Goal: Task Accomplishment & Management: Manage account settings

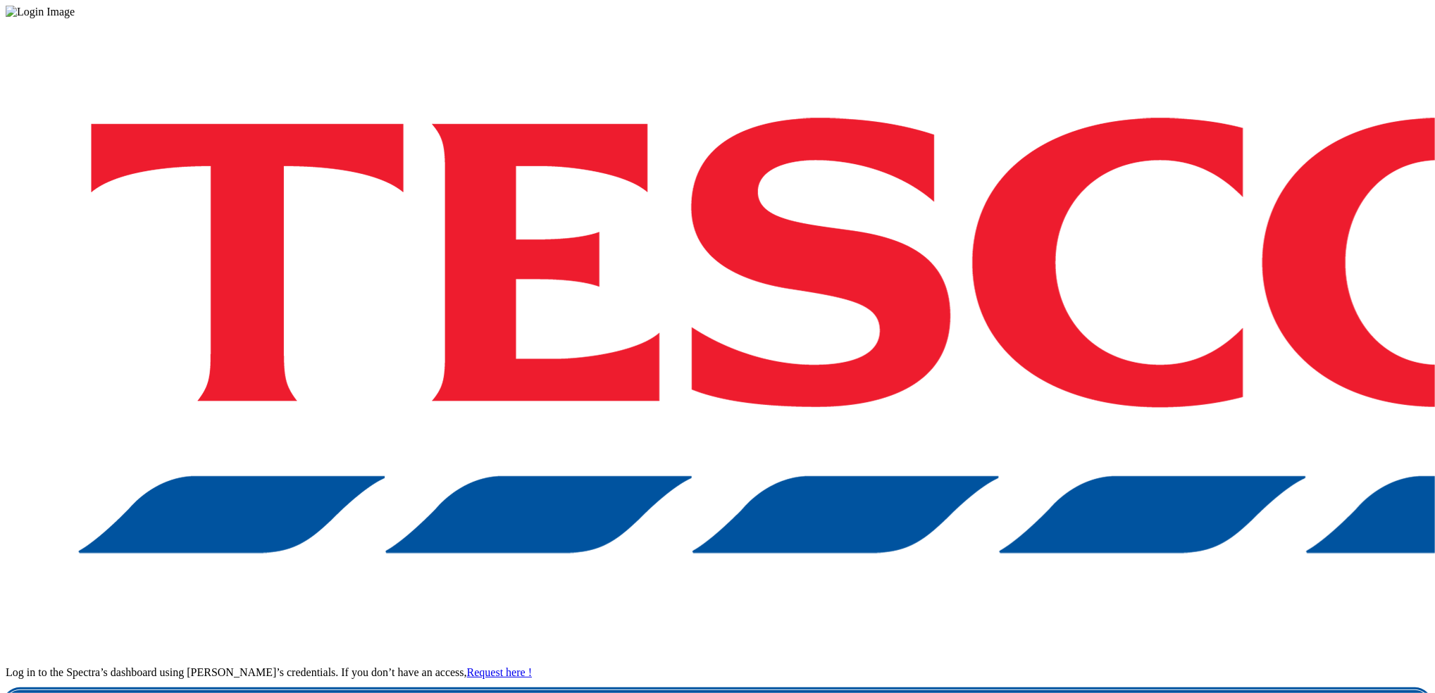
click at [1053, 690] on link "Login" at bounding box center [718, 704] width 1424 height 28
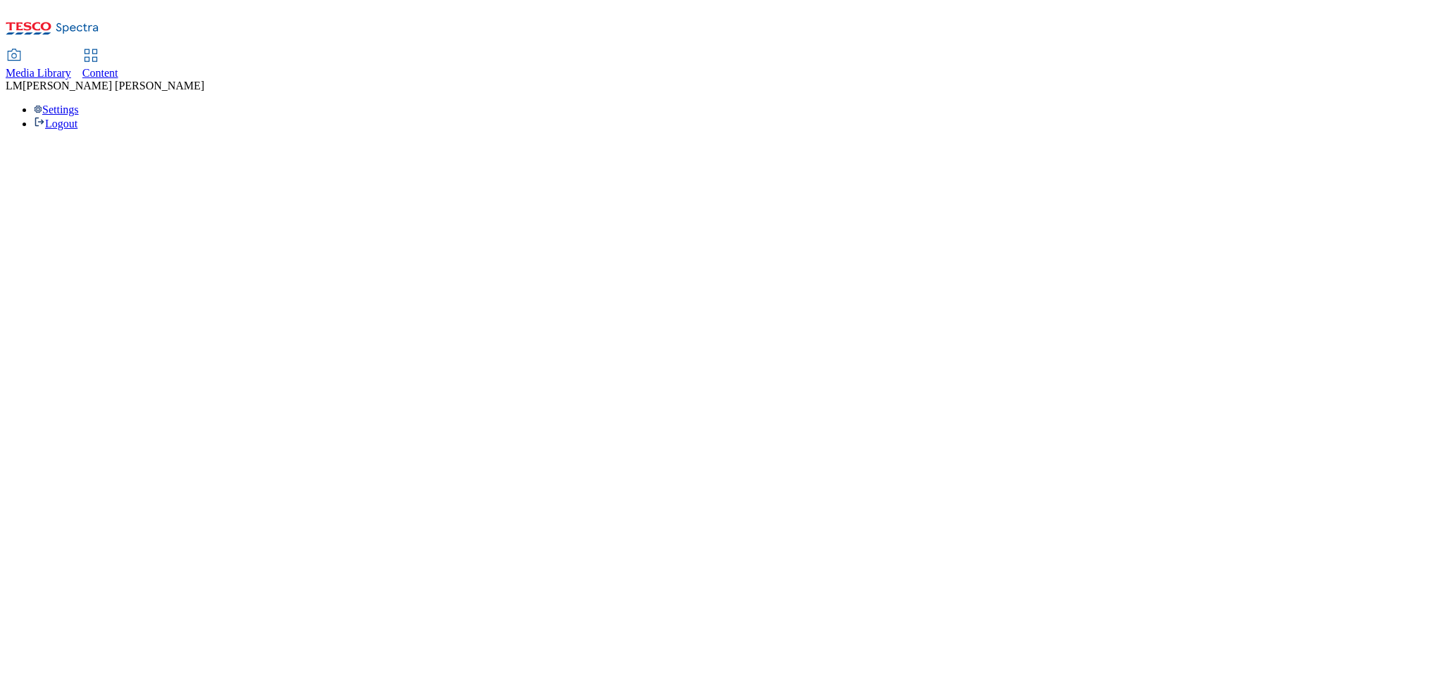
select select "ghs-[GEOGRAPHIC_DATA]"
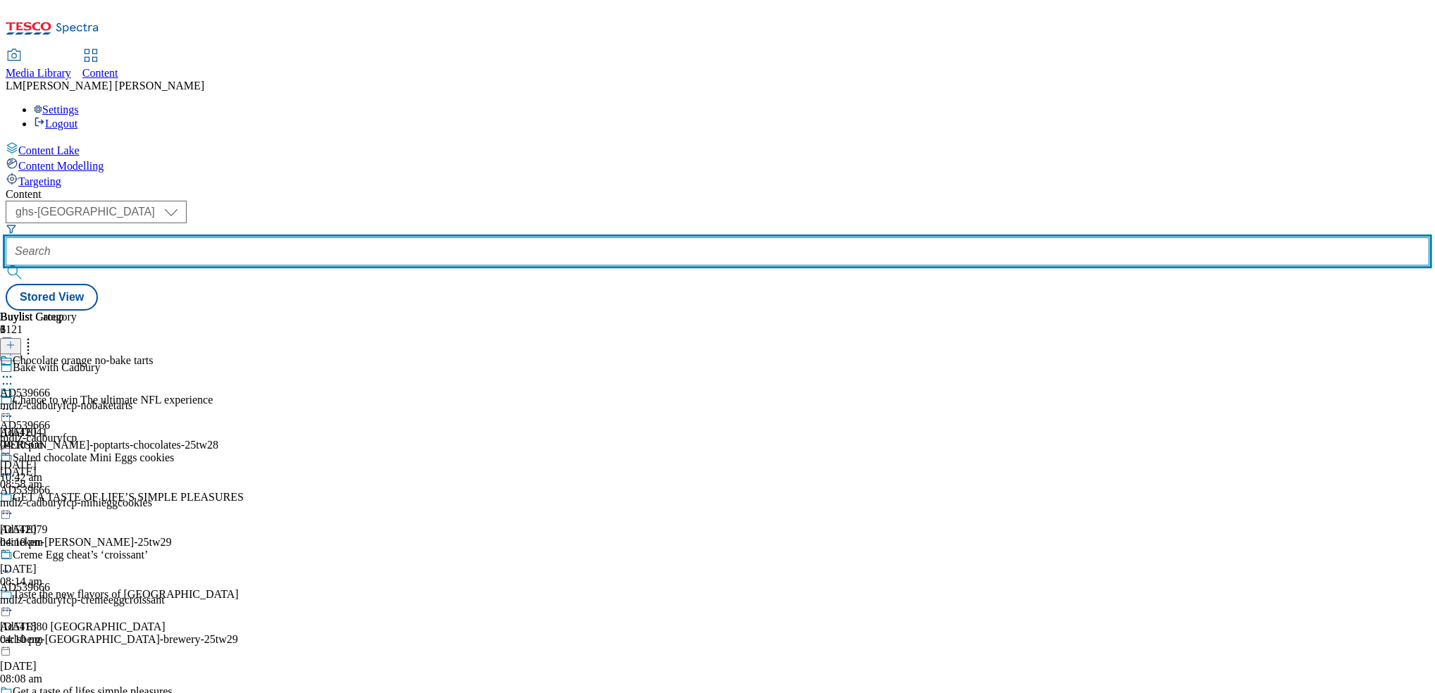
click at [349, 237] on input "text" at bounding box center [718, 251] width 1424 height 28
paste input "541031"
drag, startPoint x: 369, startPoint y: 111, endPoint x: 241, endPoint y: 104, distance: 128.4
click at [241, 201] on div "( optional ) ghs-roi ghs-[GEOGRAPHIC_DATA] ghs-uk 541031" at bounding box center [718, 242] width 1424 height 83
paste input "94"
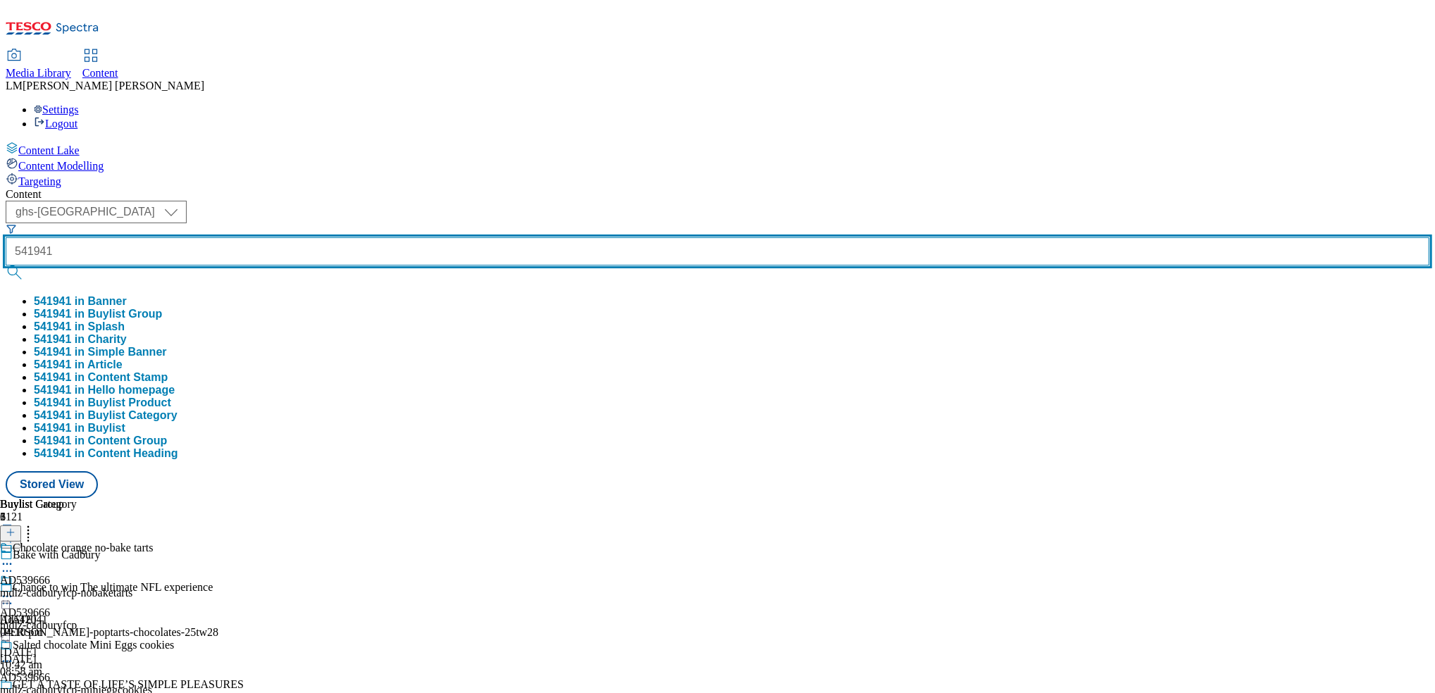
type input "541941"
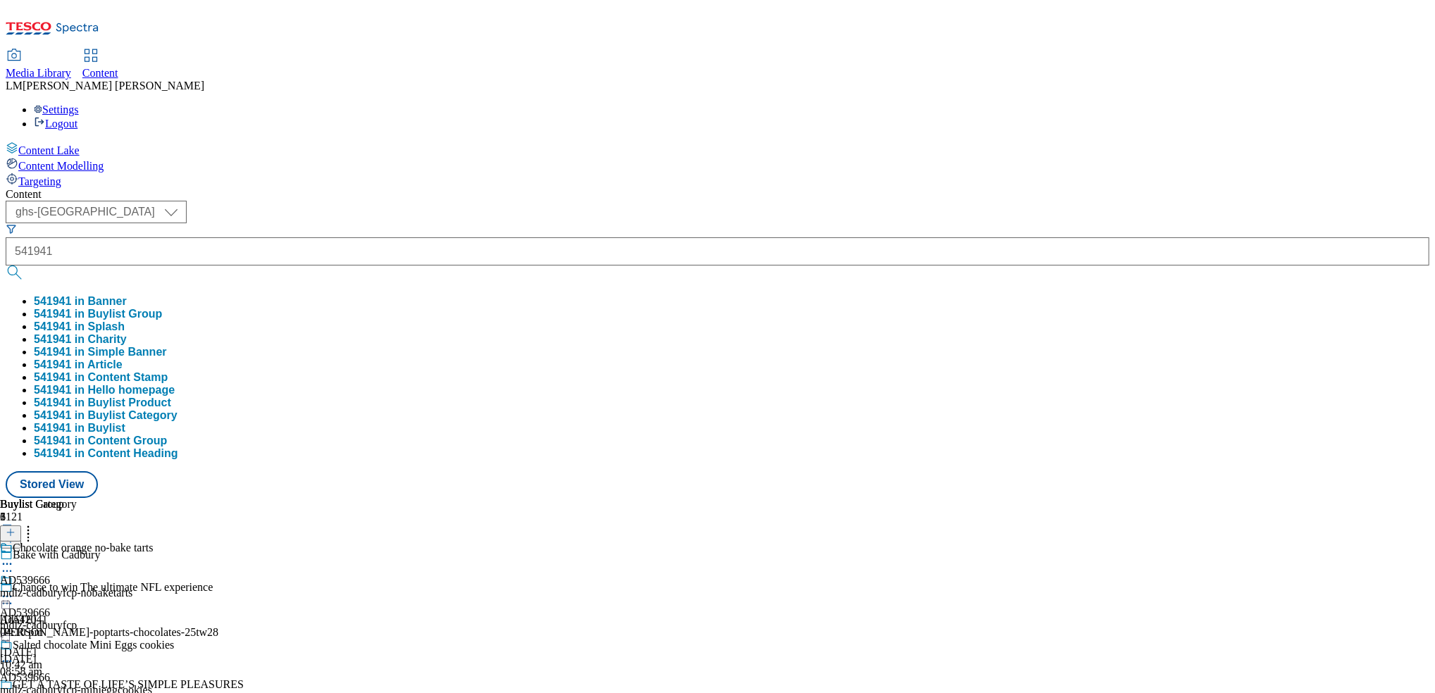
click at [25, 266] on button "submit" at bounding box center [16, 273] width 20 height 14
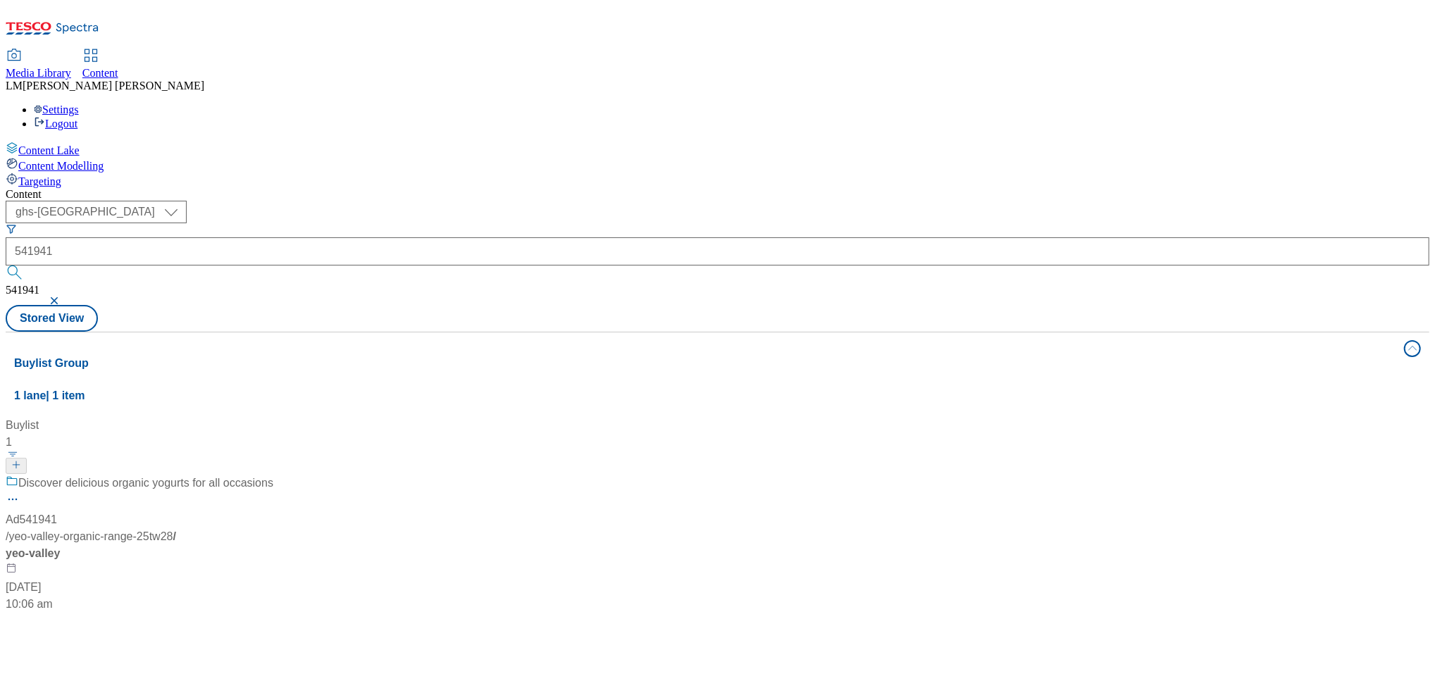
click at [273, 475] on div "Discover delicious organic yogurts for all occasions Ad541941 / yeo-valley-orga…" at bounding box center [140, 544] width 268 height 138
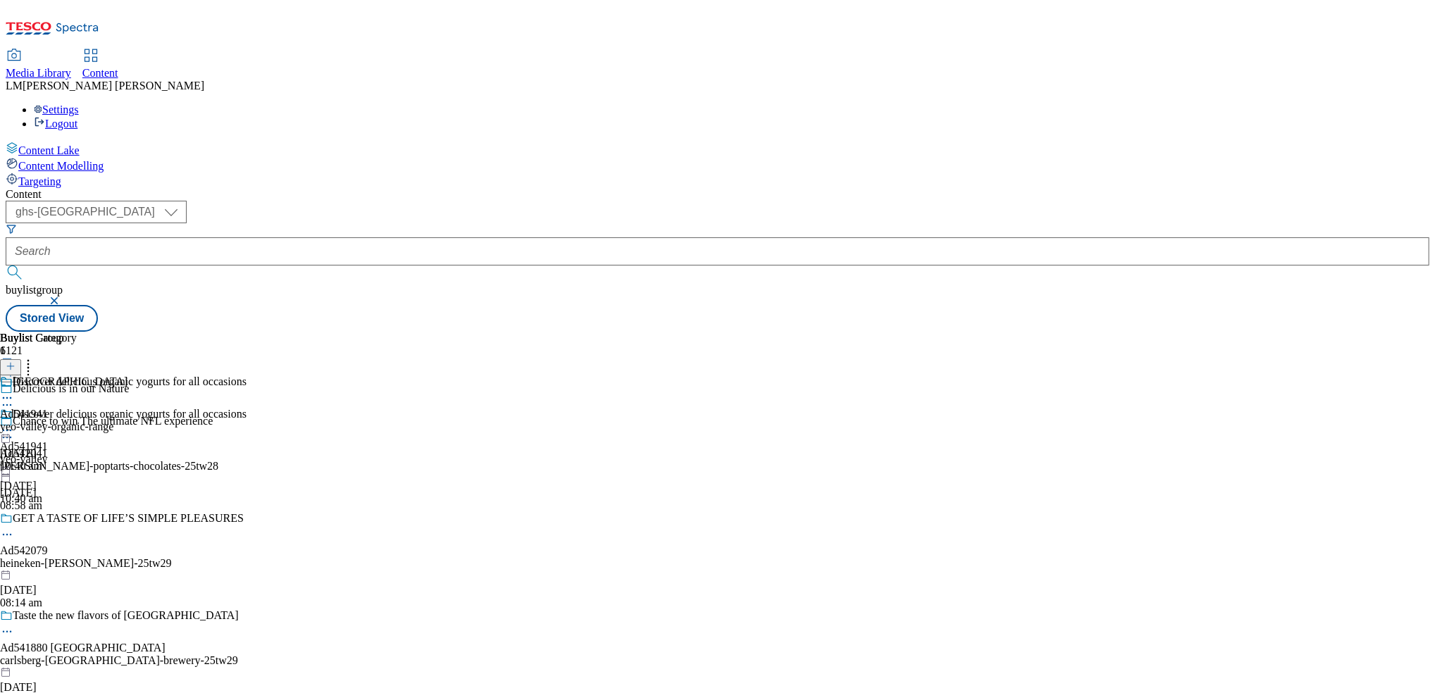
click at [14, 423] on icon at bounding box center [7, 430] width 14 height 14
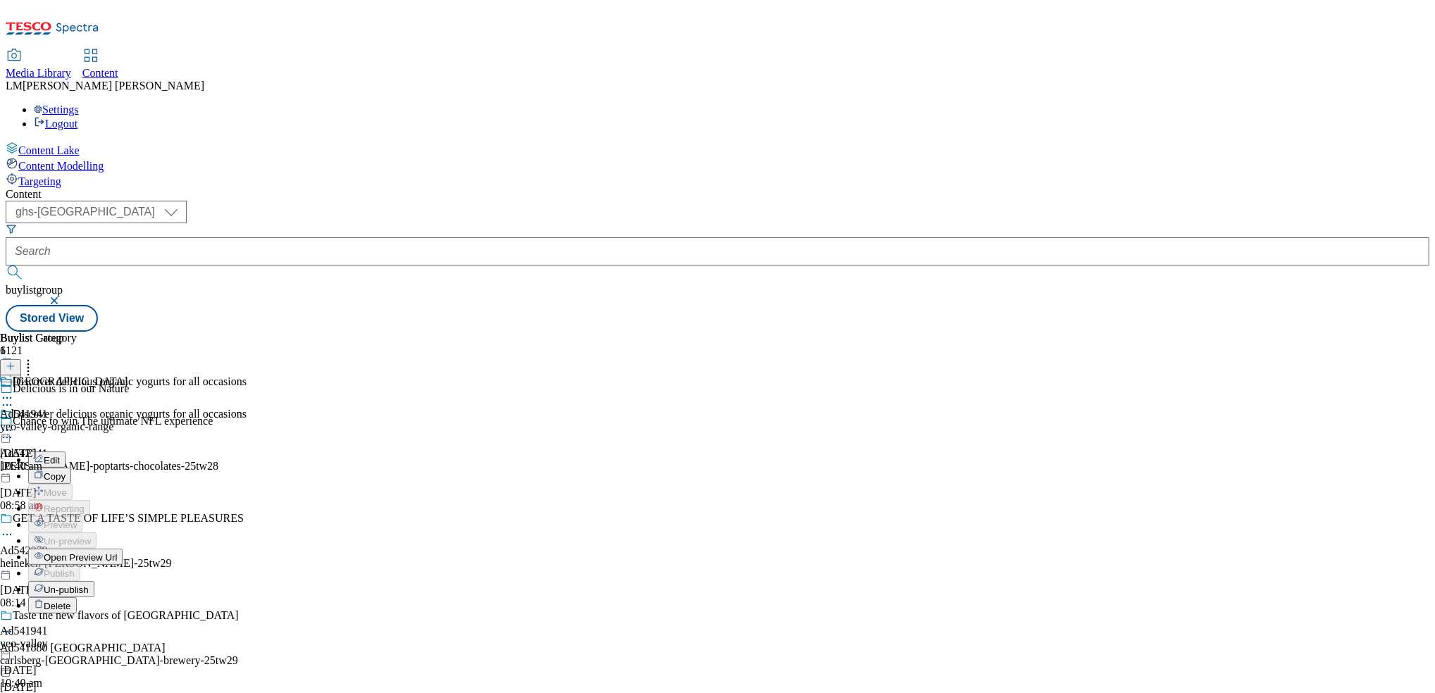
click at [89, 585] on span "Un-publish" at bounding box center [66, 590] width 45 height 11
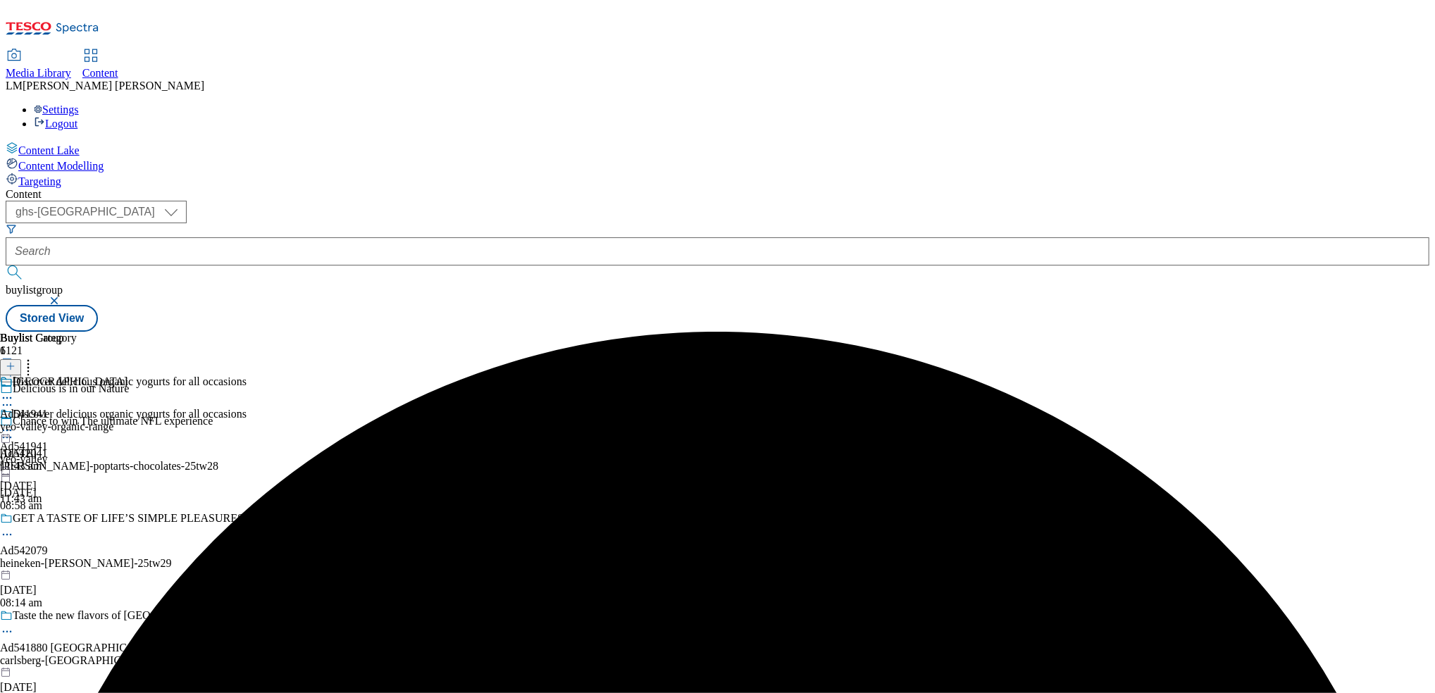
click at [14, 423] on icon at bounding box center [7, 430] width 14 height 14
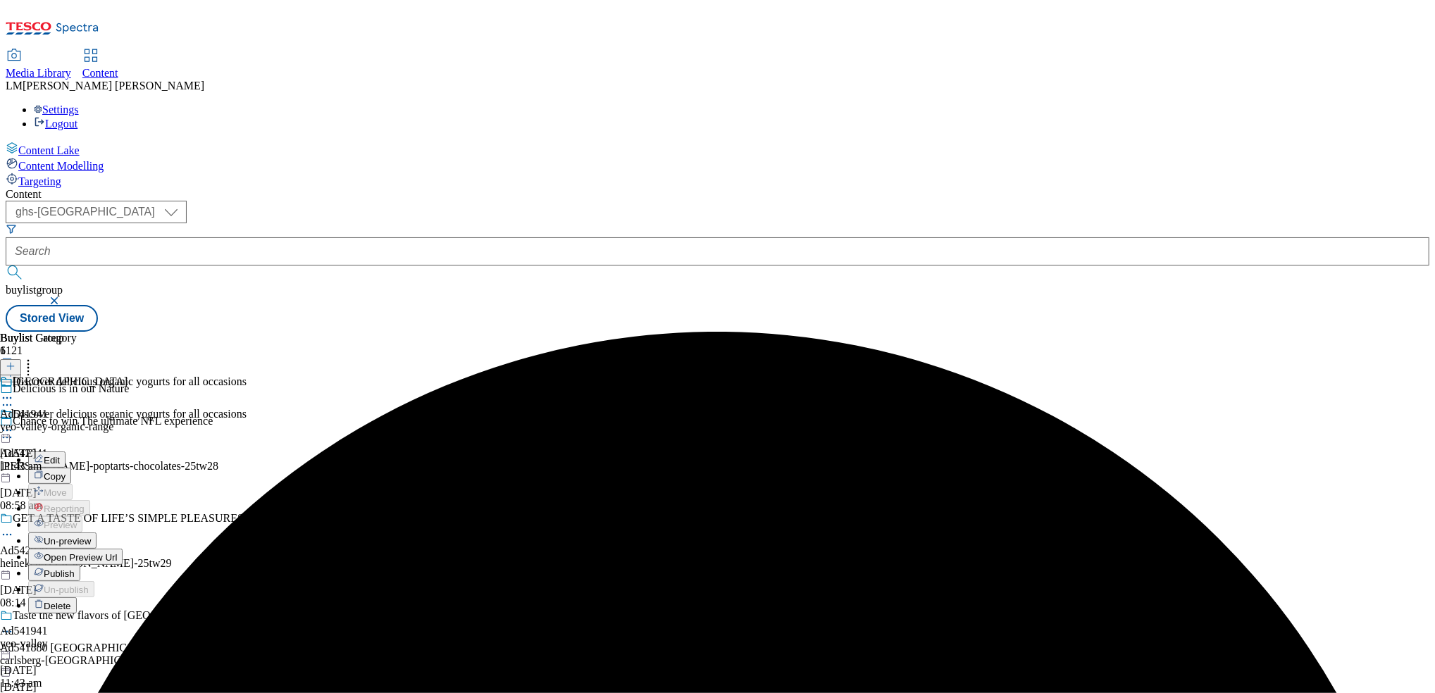
click at [91, 536] on span "Un-preview" at bounding box center [67, 541] width 47 height 11
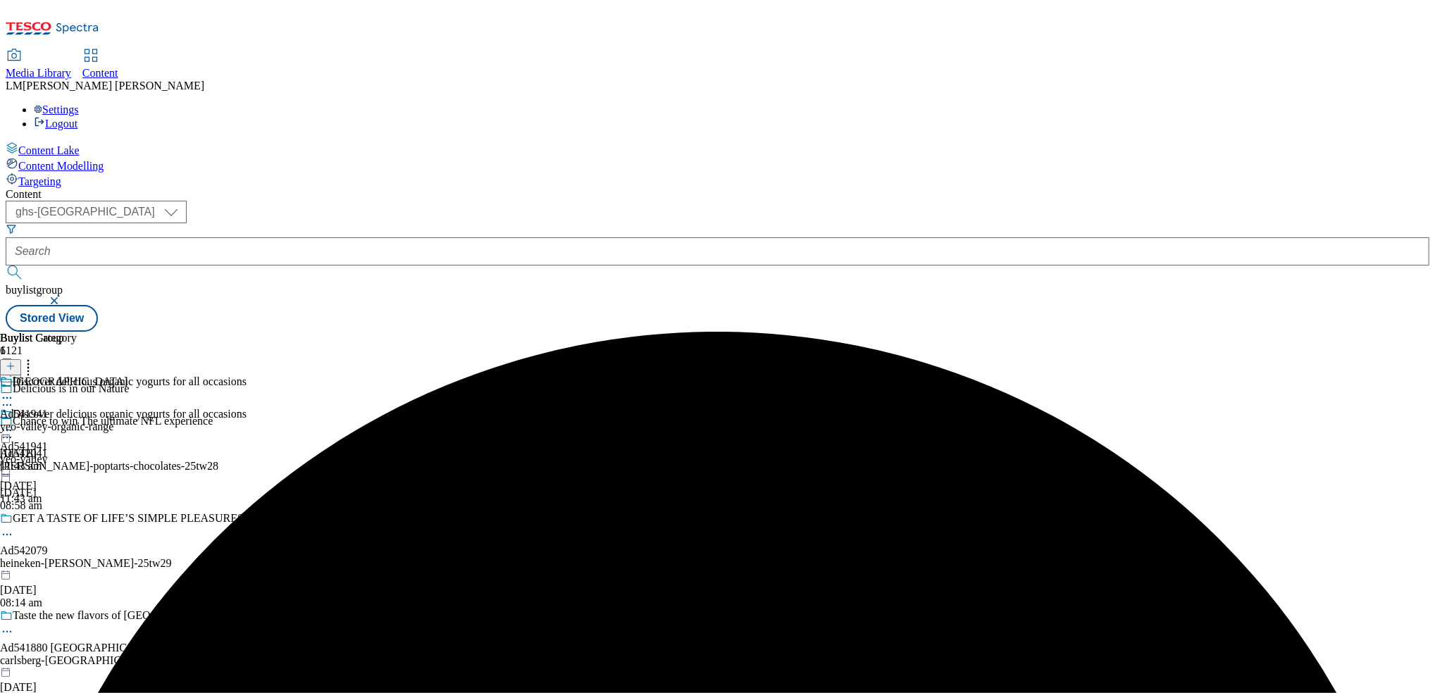
click at [128, 376] on div "[GEOGRAPHIC_DATA] Ad541941 yeo-valley-organic-range [DATE] 11:43 am" at bounding box center [64, 424] width 128 height 97
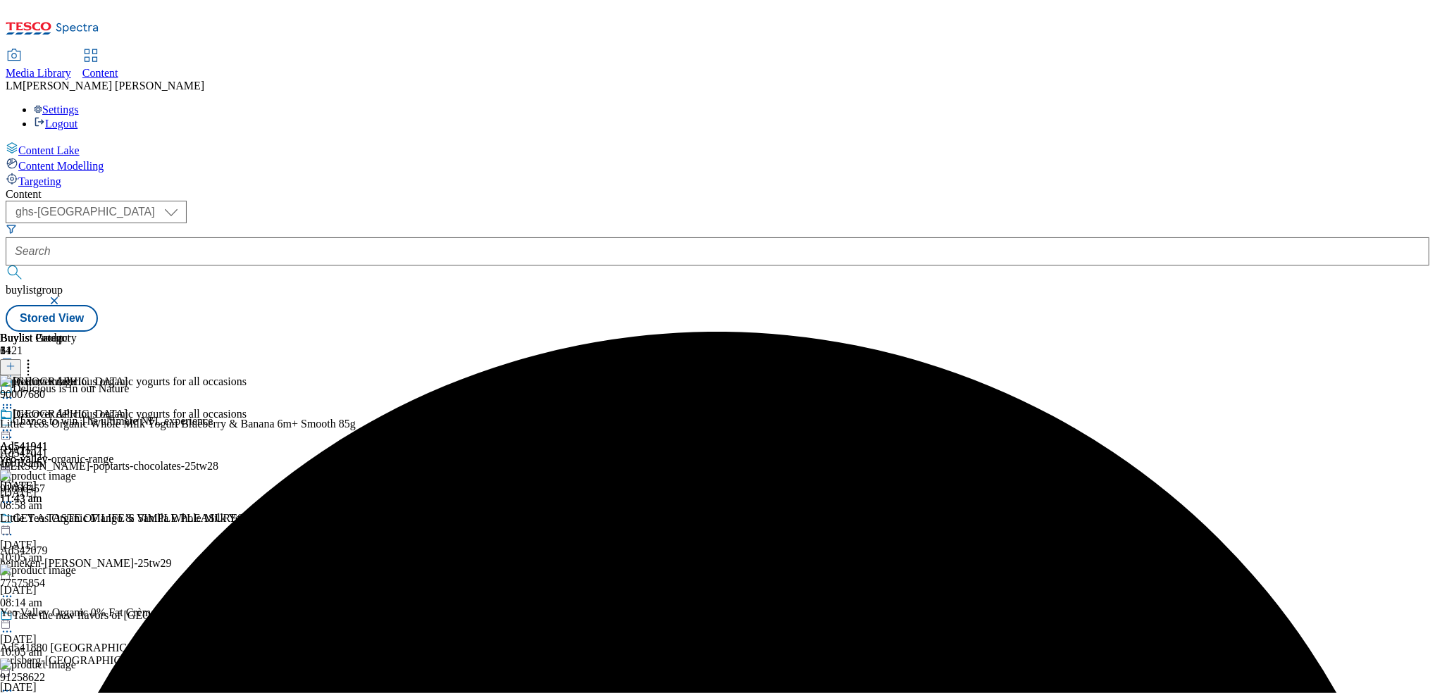
click at [35, 357] on icon at bounding box center [28, 364] width 14 height 14
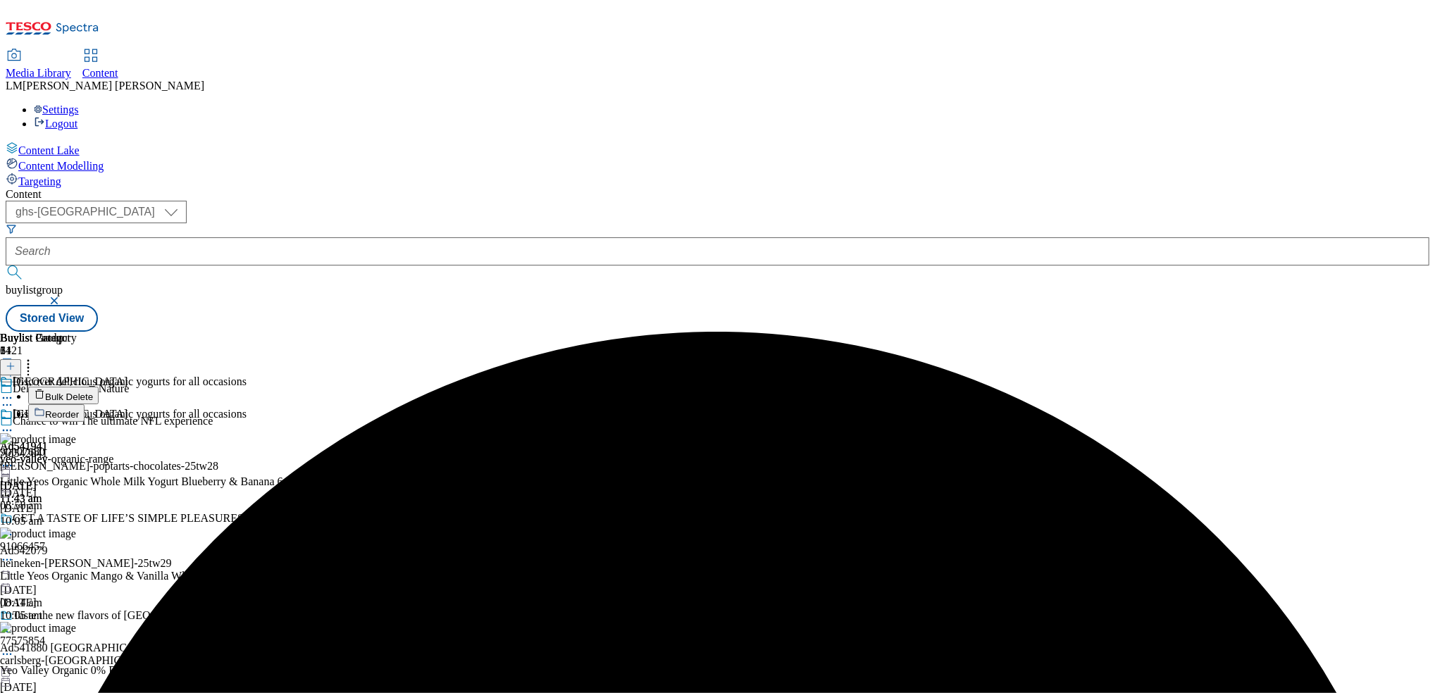
click at [85, 404] on button "Reorder" at bounding box center [56, 413] width 56 height 18
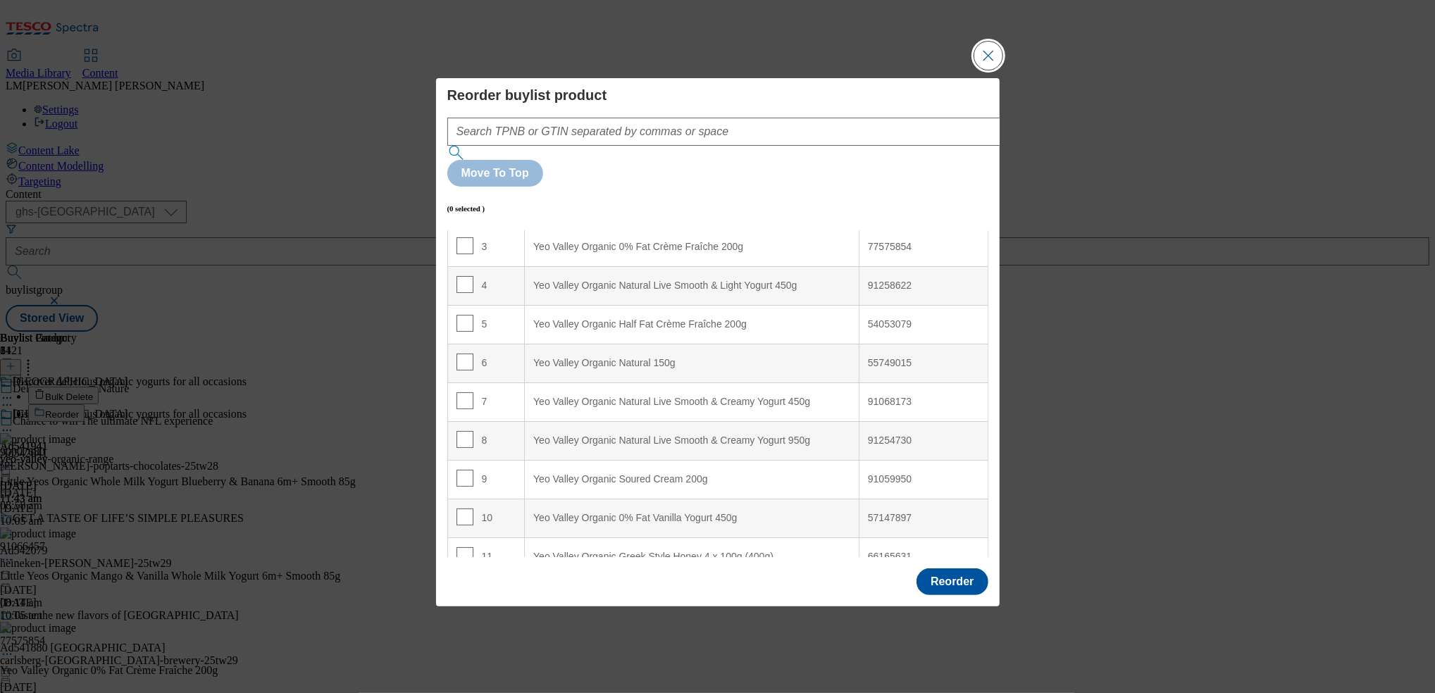
scroll to position [120, 0]
click at [465, 352] on input "Modal" at bounding box center [465, 360] width 17 height 17
checkbox input "true"
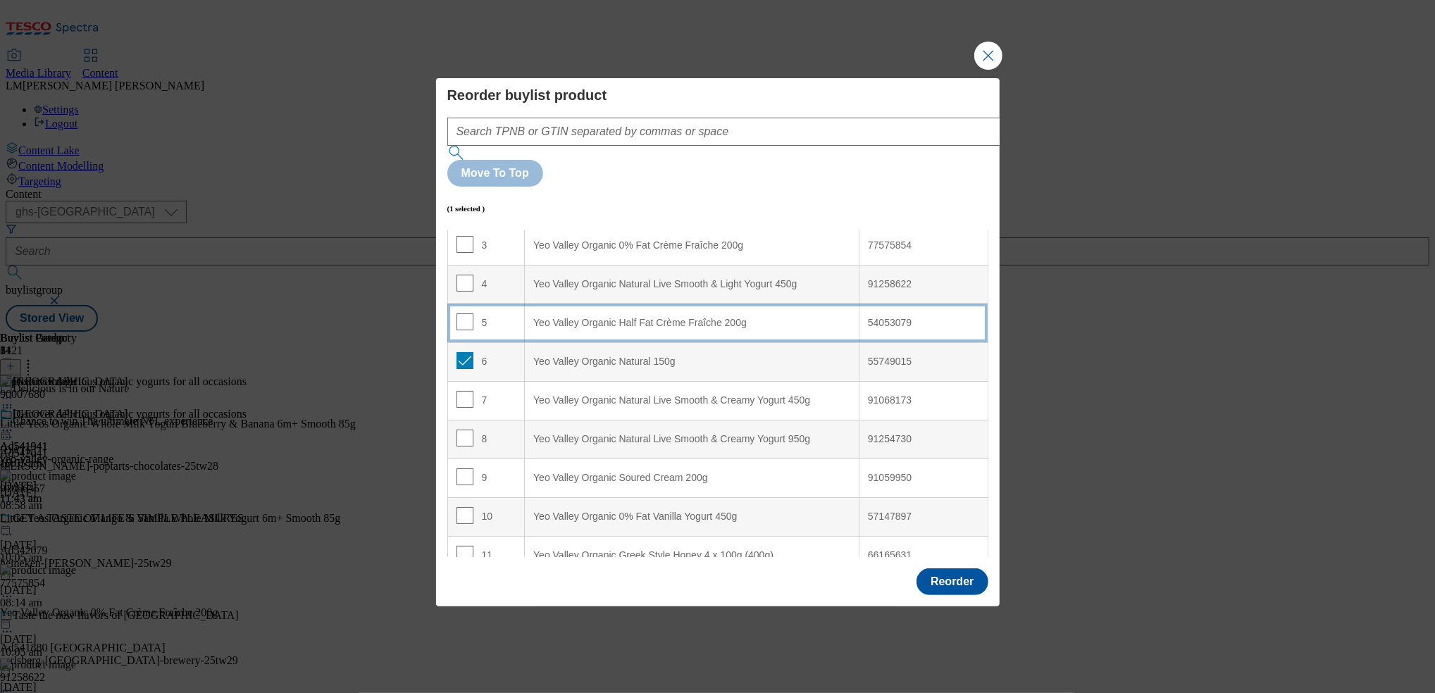
click at [461, 304] on td "5" at bounding box center [485, 323] width 77 height 39
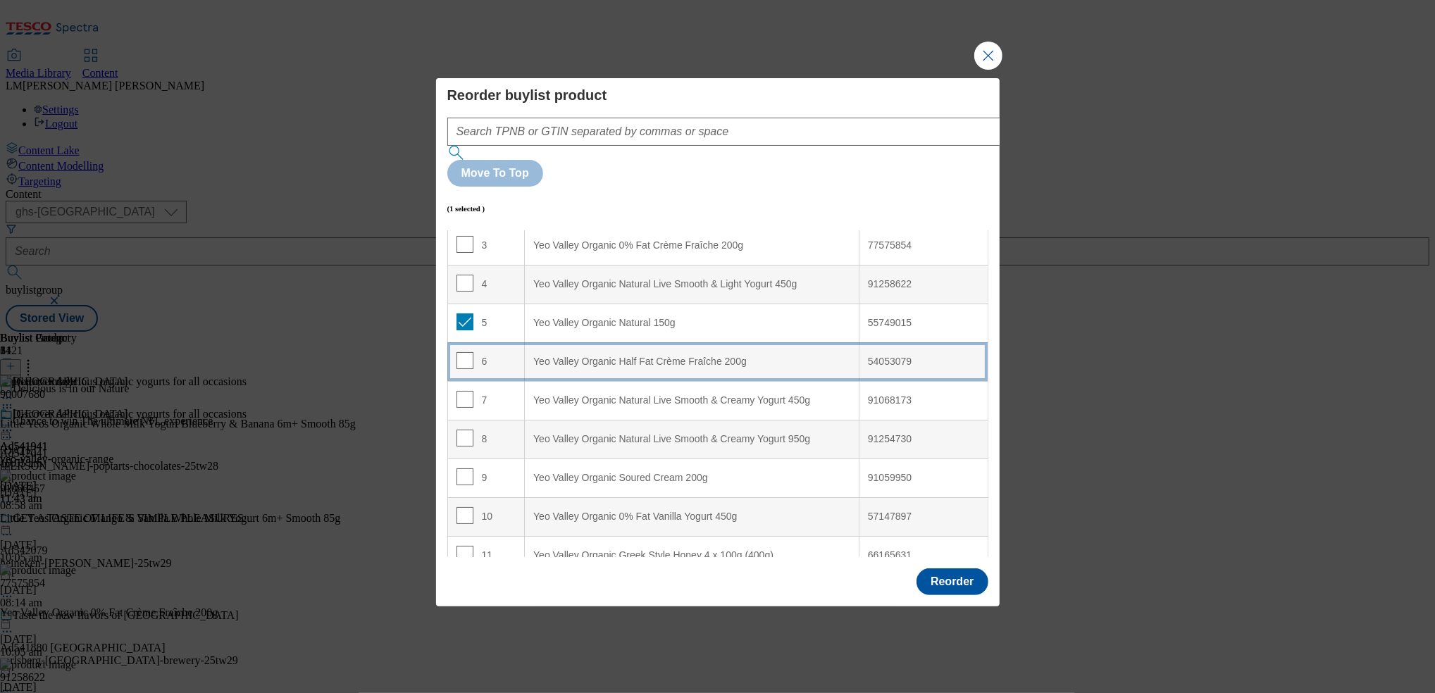
click at [465, 352] on span "Modal" at bounding box center [465, 360] width 17 height 17
click at [464, 342] on td "6" at bounding box center [485, 361] width 77 height 39
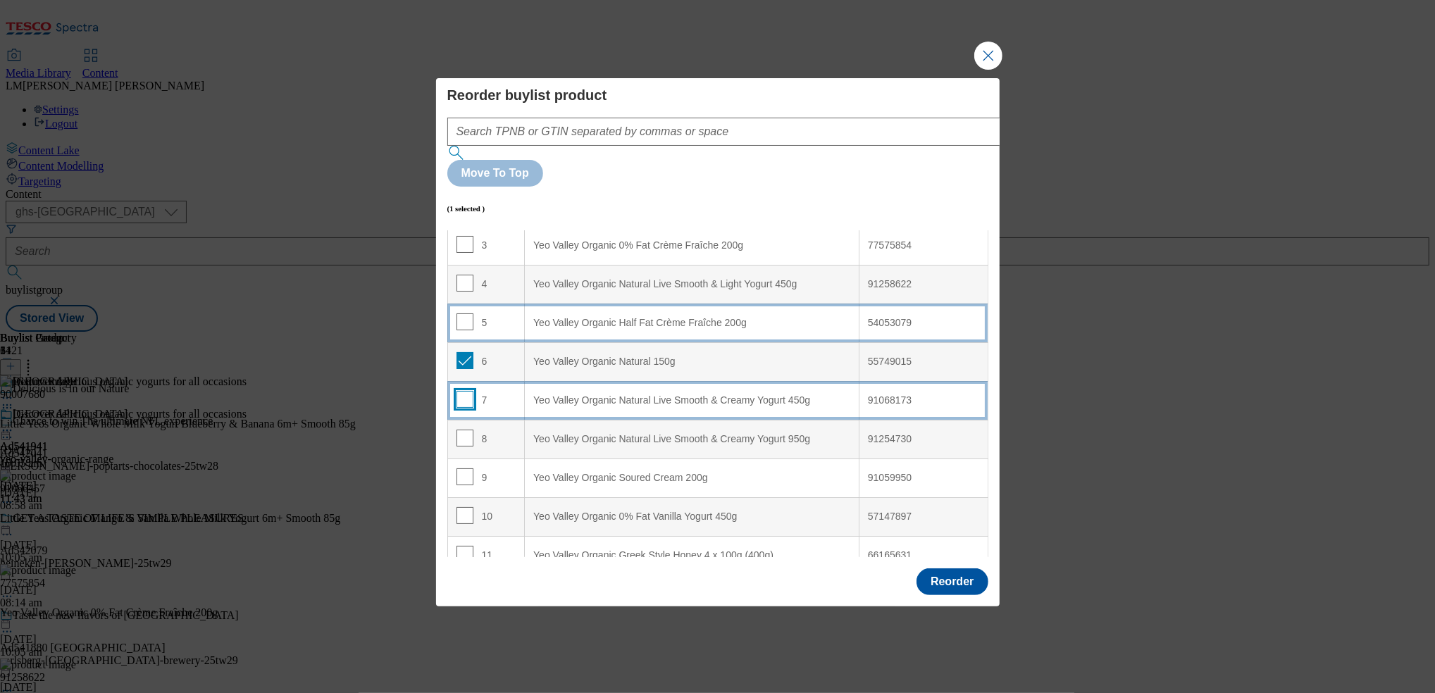
click at [466, 391] on input "Modal" at bounding box center [465, 399] width 17 height 17
checkbox input "true"
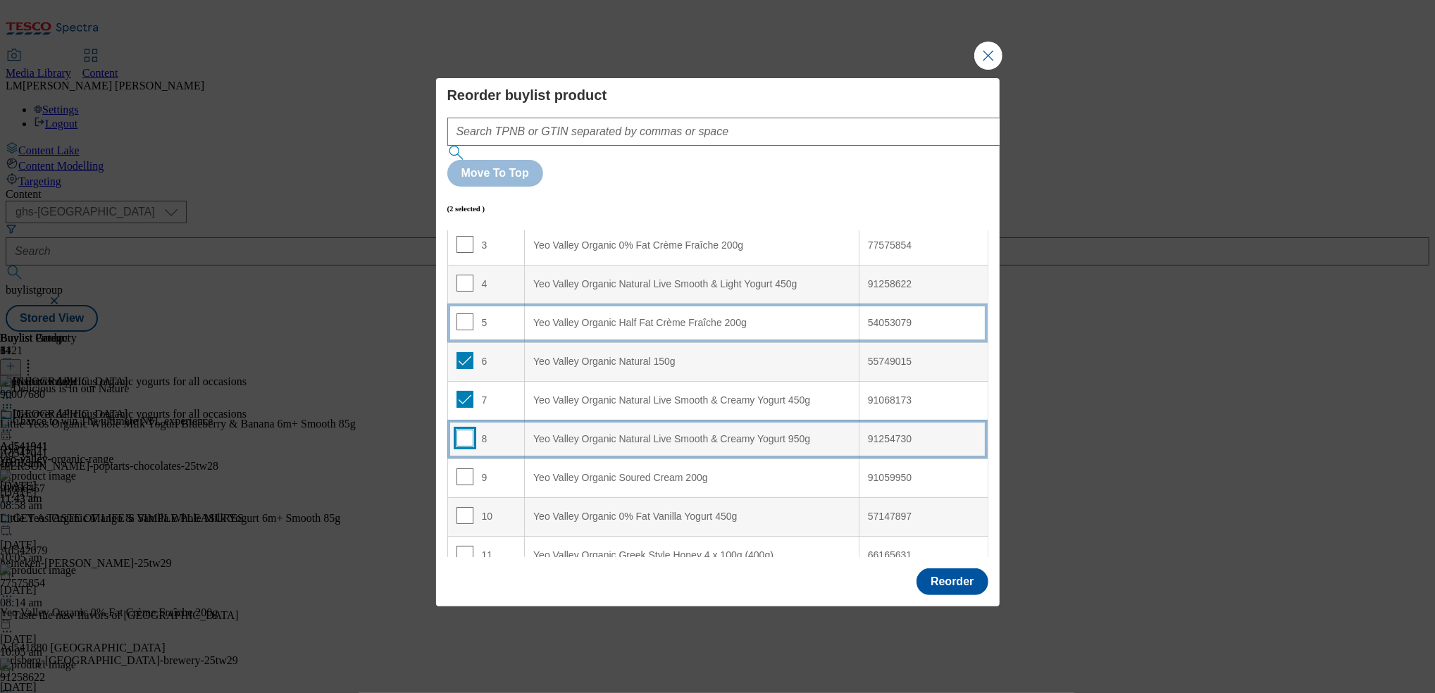
click at [468, 430] on input "Modal" at bounding box center [465, 438] width 17 height 17
checkbox input "true"
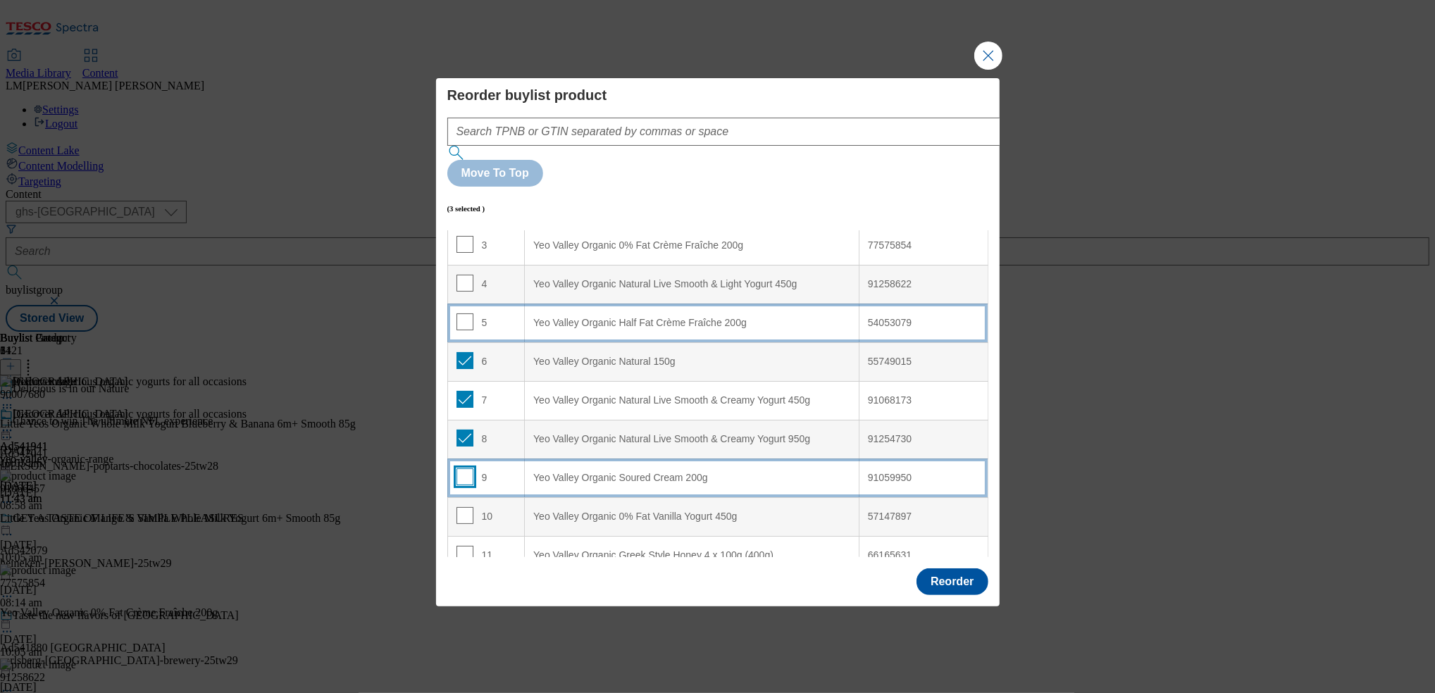
click at [464, 468] on input "Modal" at bounding box center [465, 476] width 17 height 17
checkbox input "true"
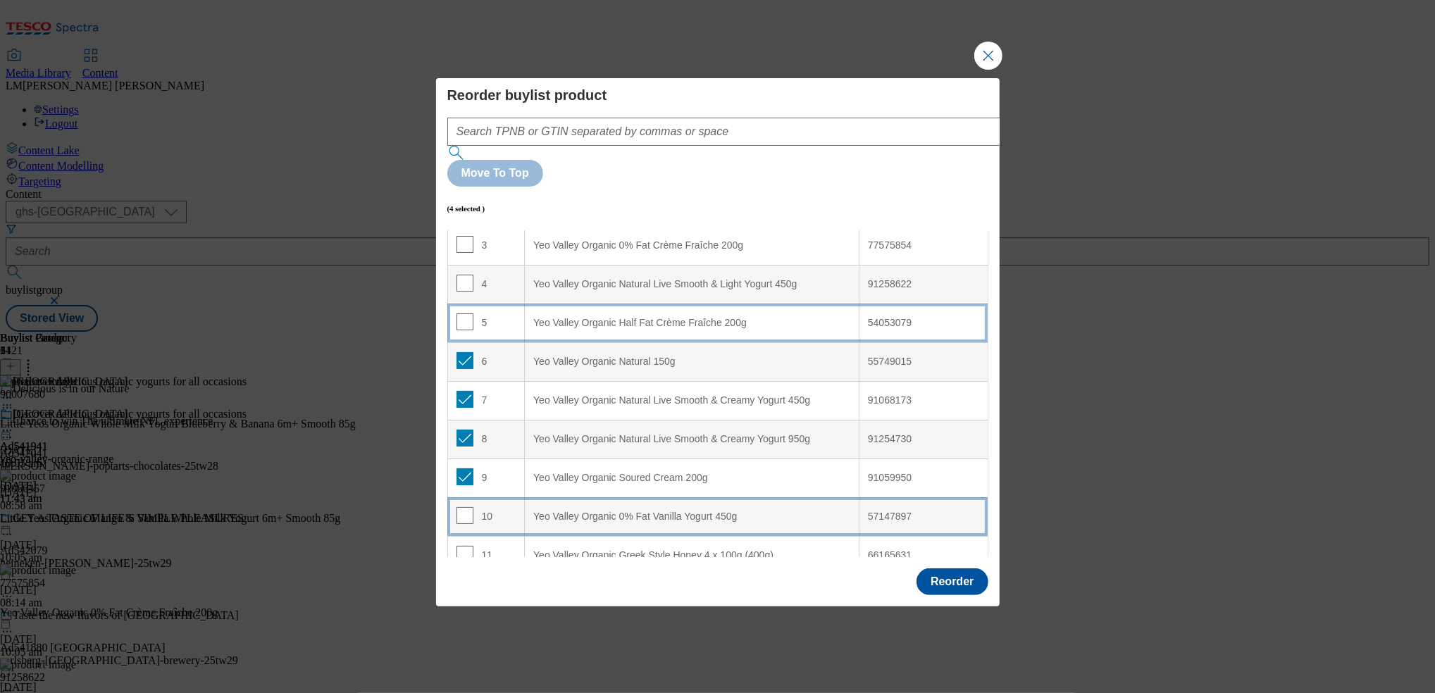
click at [466, 497] on td "10" at bounding box center [485, 516] width 77 height 39
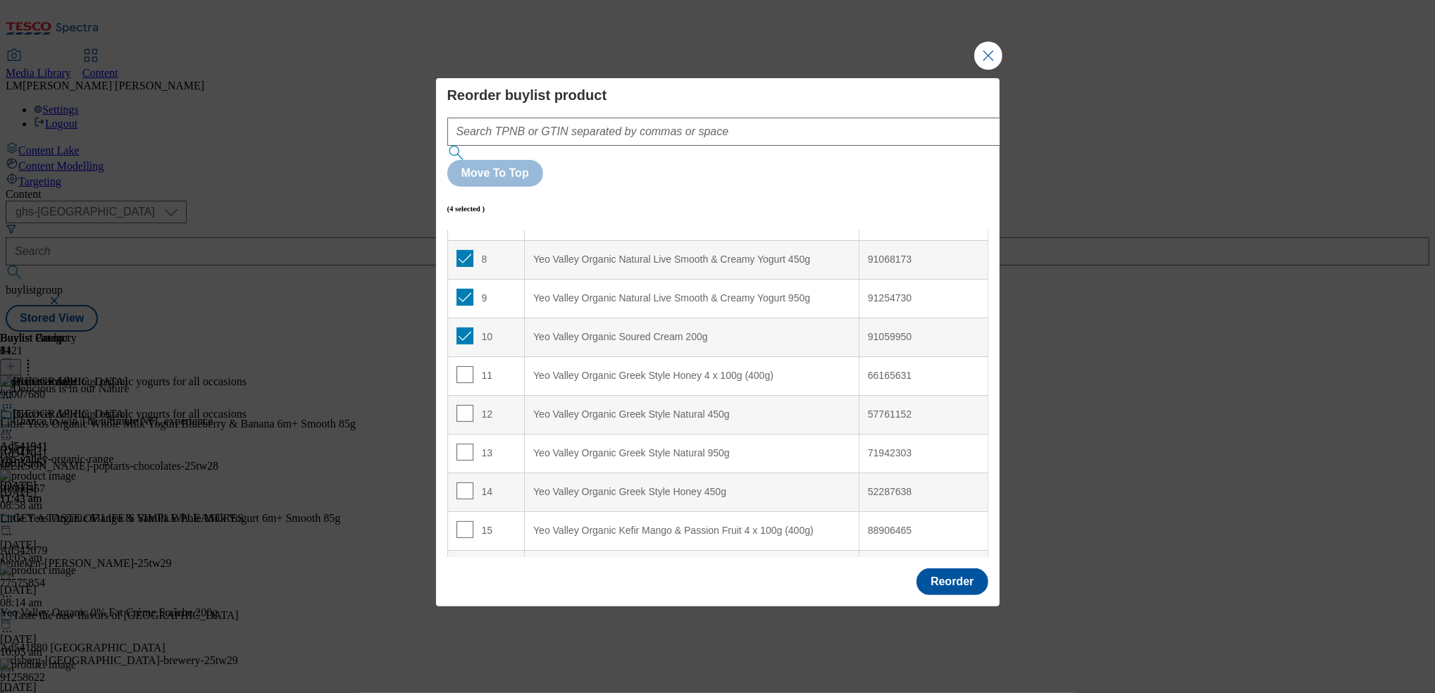
scroll to position [301, 0]
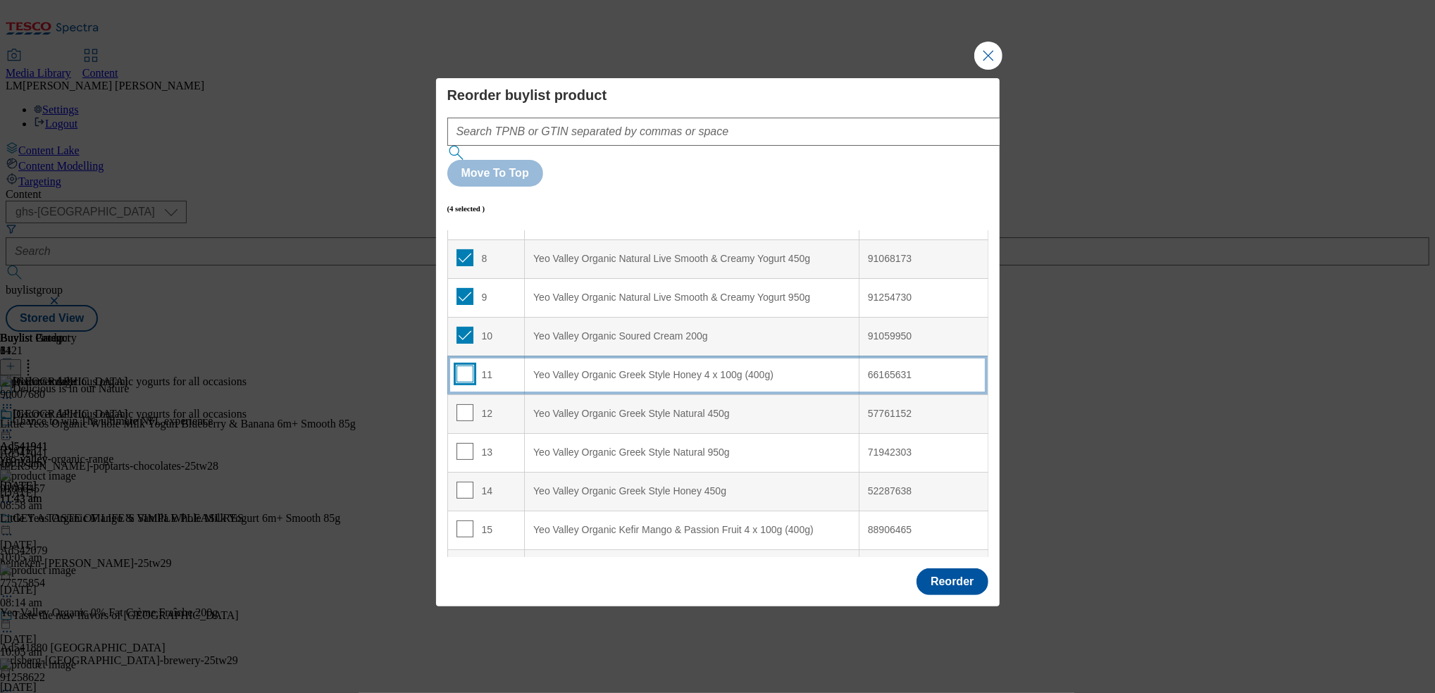
click at [466, 366] on input "Modal" at bounding box center [465, 374] width 17 height 17
checkbox input "true"
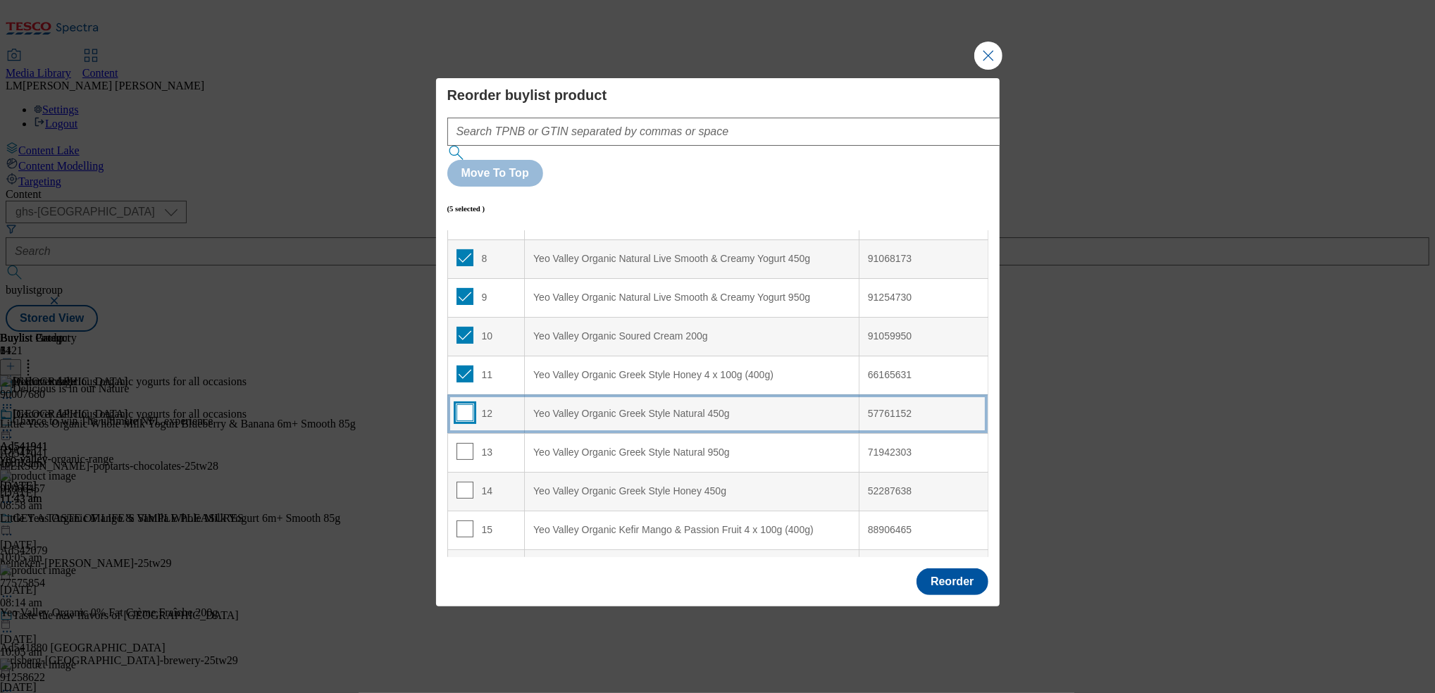
click at [464, 404] on input "Modal" at bounding box center [465, 412] width 17 height 17
checkbox input "true"
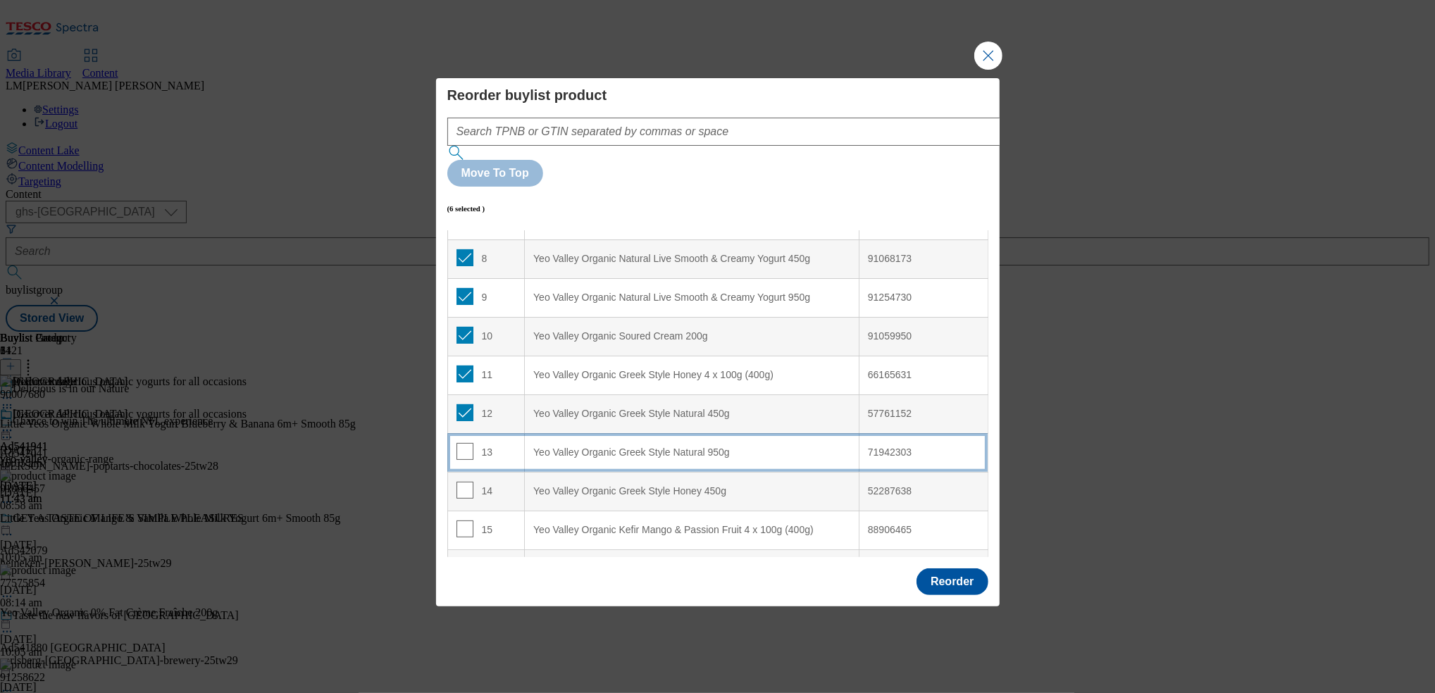
click at [466, 433] on td "13" at bounding box center [485, 452] width 77 height 39
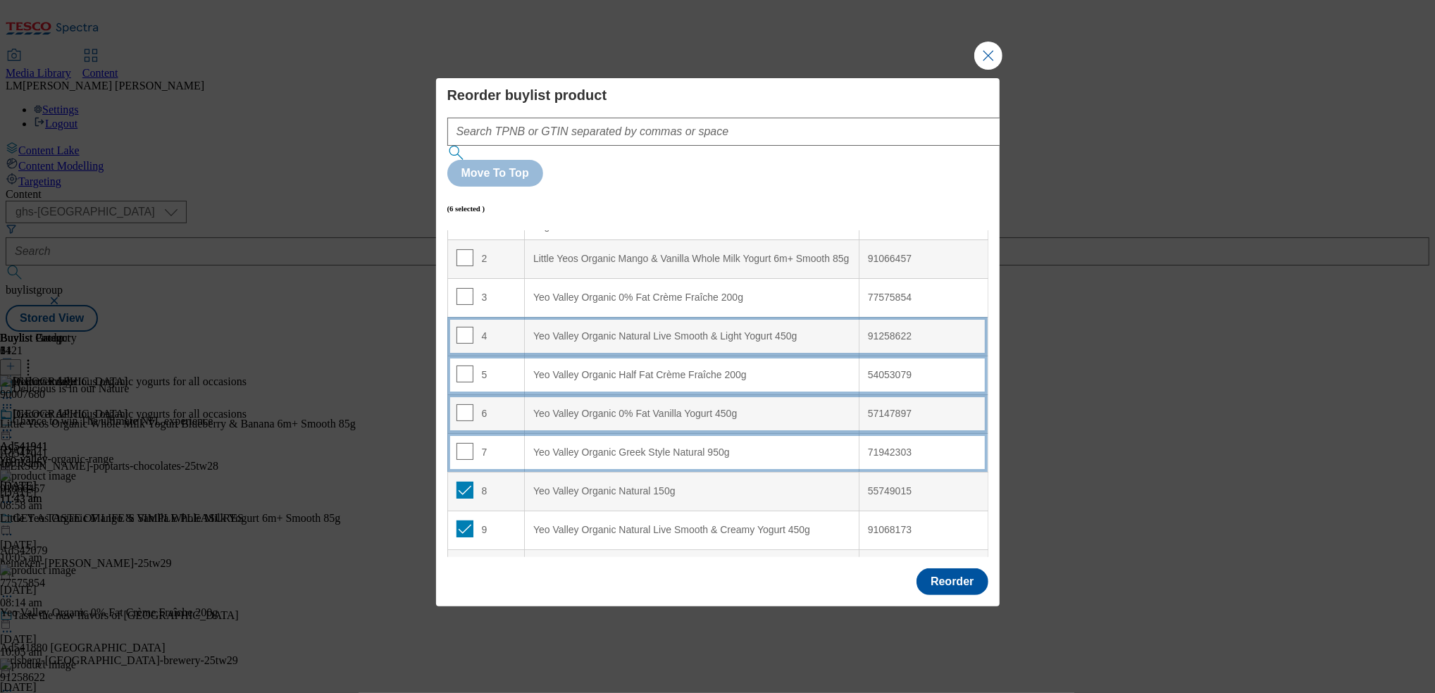
scroll to position [0, 0]
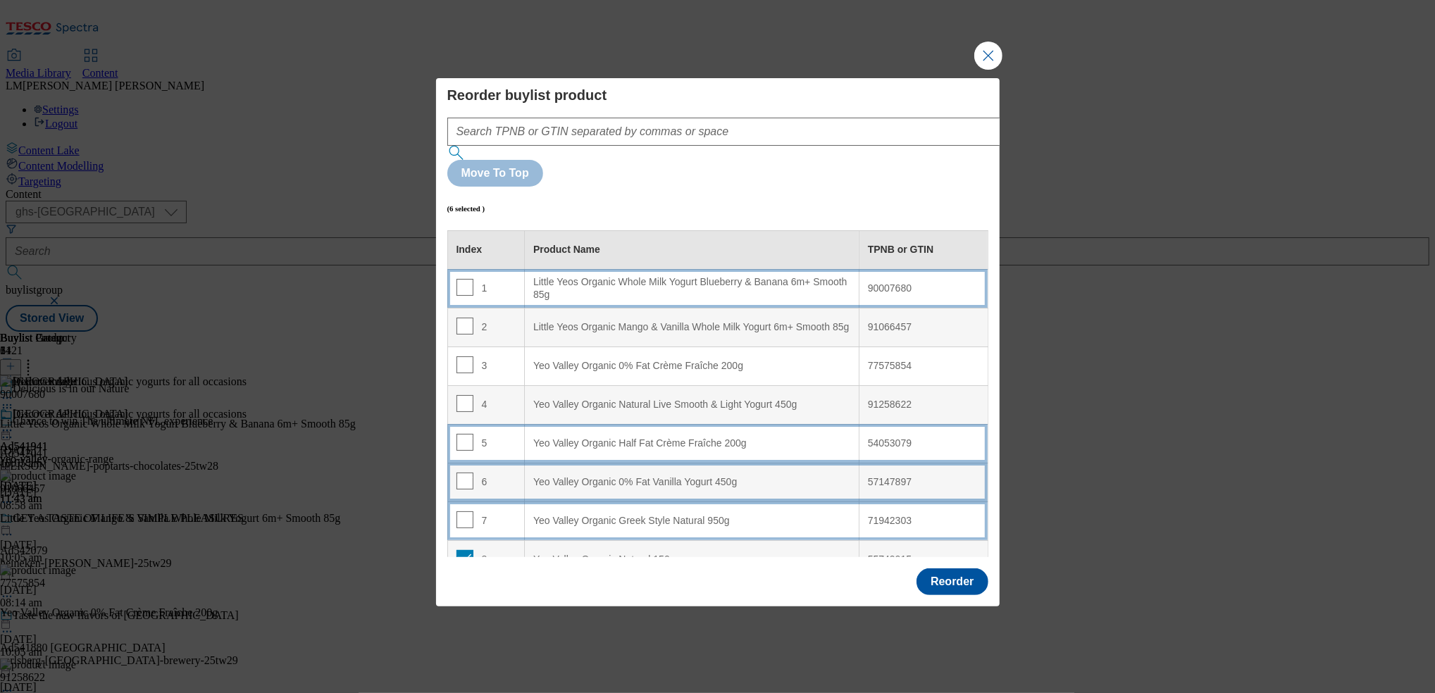
click at [502, 279] on div "1" at bounding box center [487, 289] width 60 height 20
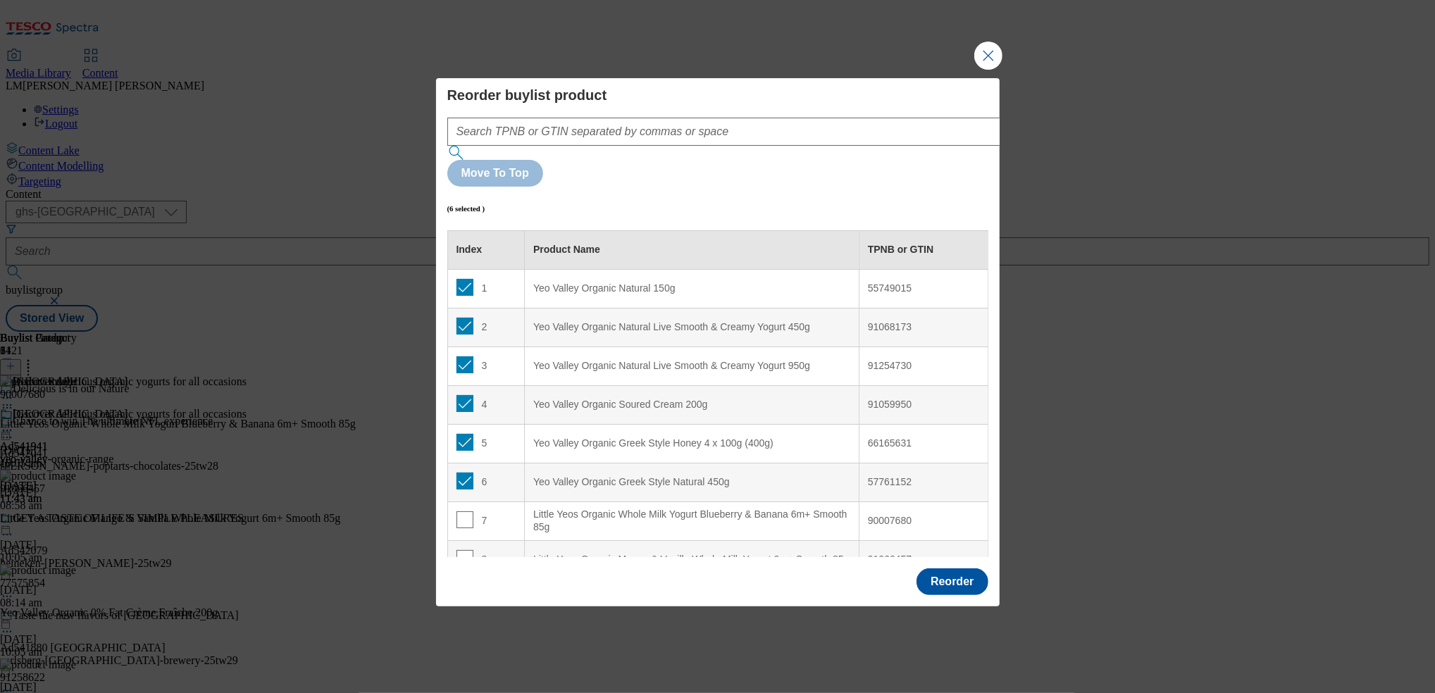
click at [656, 560] on div "Reorder" at bounding box center [718, 583] width 564 height 46
click at [465, 473] on input "Modal" at bounding box center [465, 481] width 17 height 17
checkbox input "false"
click at [463, 434] on input "Modal" at bounding box center [465, 442] width 17 height 17
checkbox input "false"
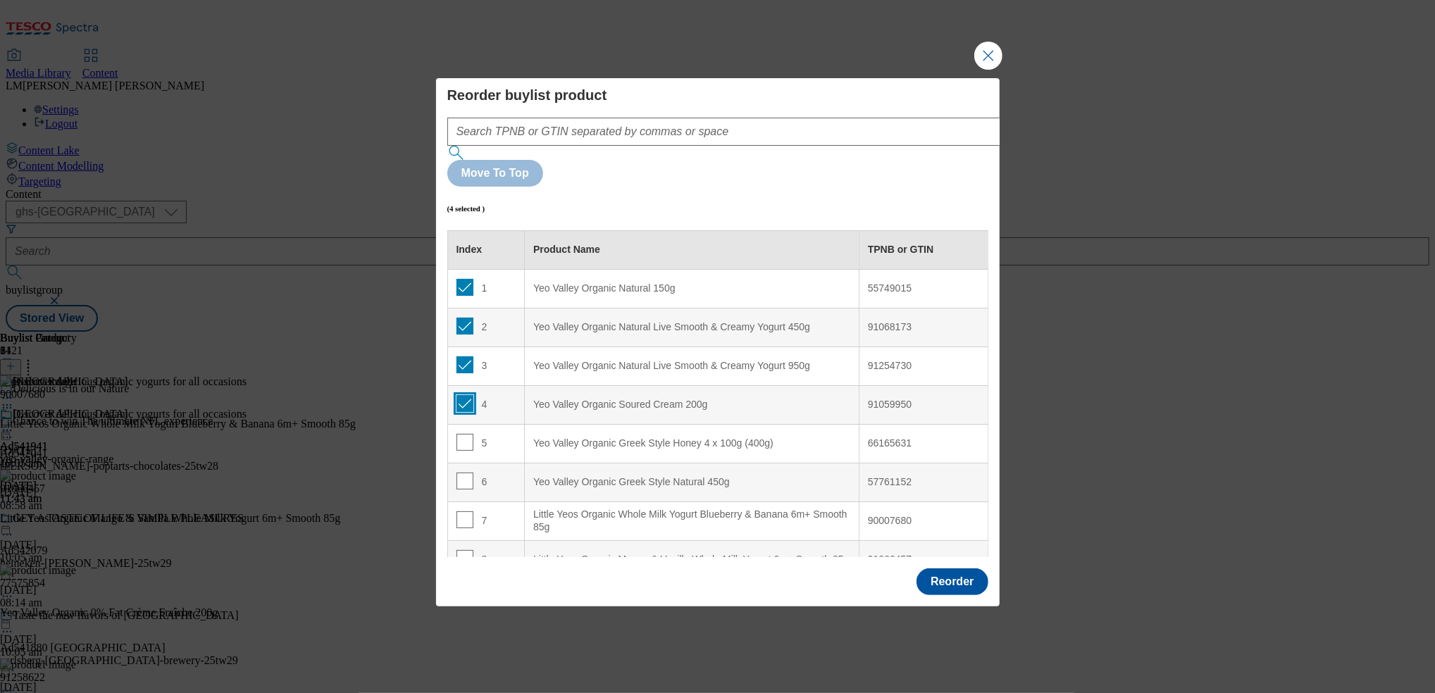
click at [458, 395] on input "Modal" at bounding box center [465, 403] width 17 height 17
checkbox input "false"
click at [466, 356] on input "Modal" at bounding box center [465, 364] width 17 height 17
checkbox input "false"
click at [464, 318] on input "Modal" at bounding box center [465, 326] width 17 height 17
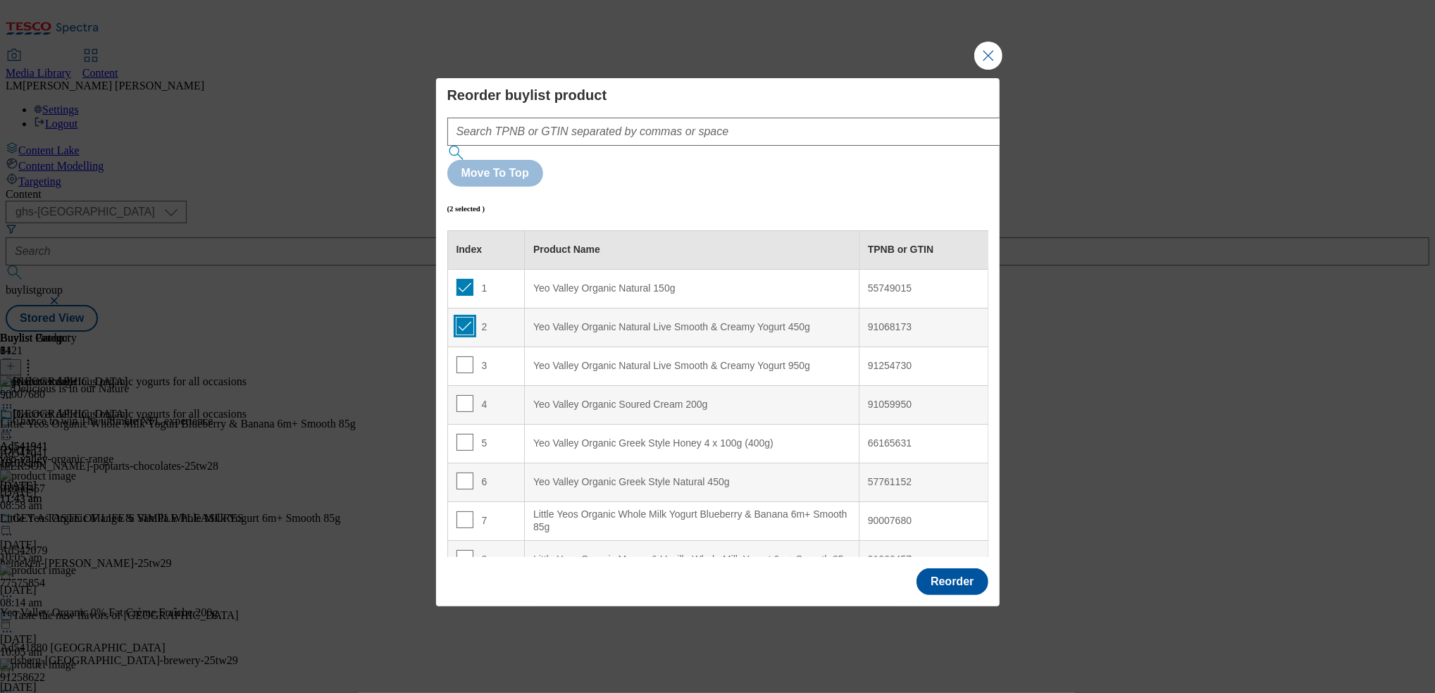
checkbox input "false"
click at [463, 279] on input "Modal" at bounding box center [465, 287] width 17 height 17
checkbox input "false"
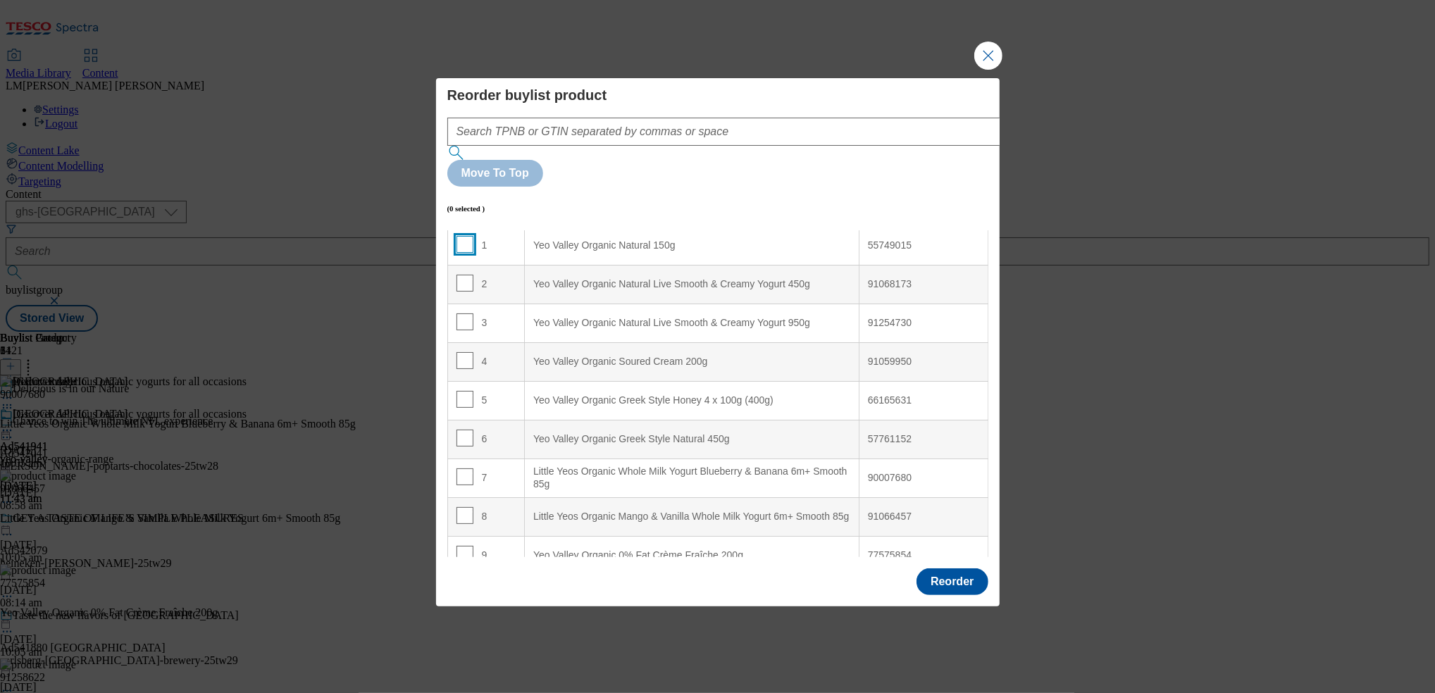
scroll to position [44, 0]
click at [465, 429] on input "Modal" at bounding box center [465, 437] width 17 height 17
checkbox input "true"
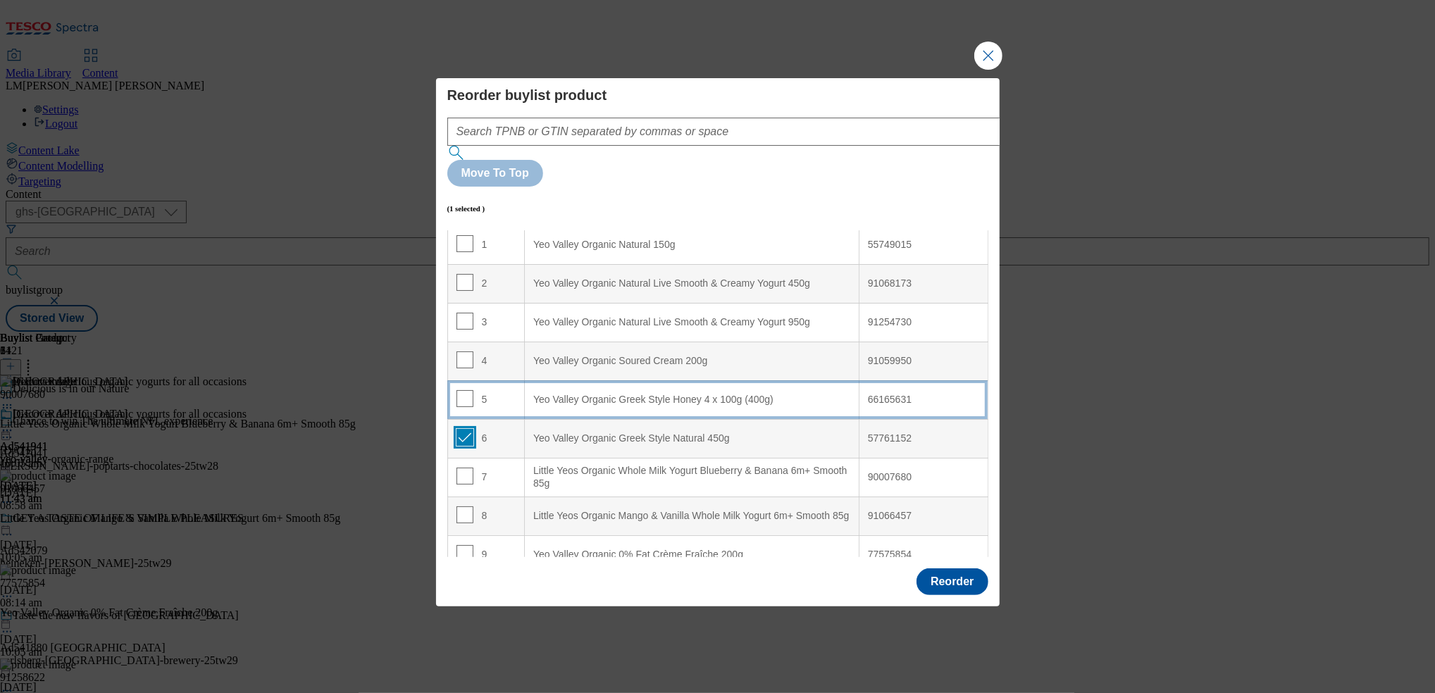
scroll to position [0, 0]
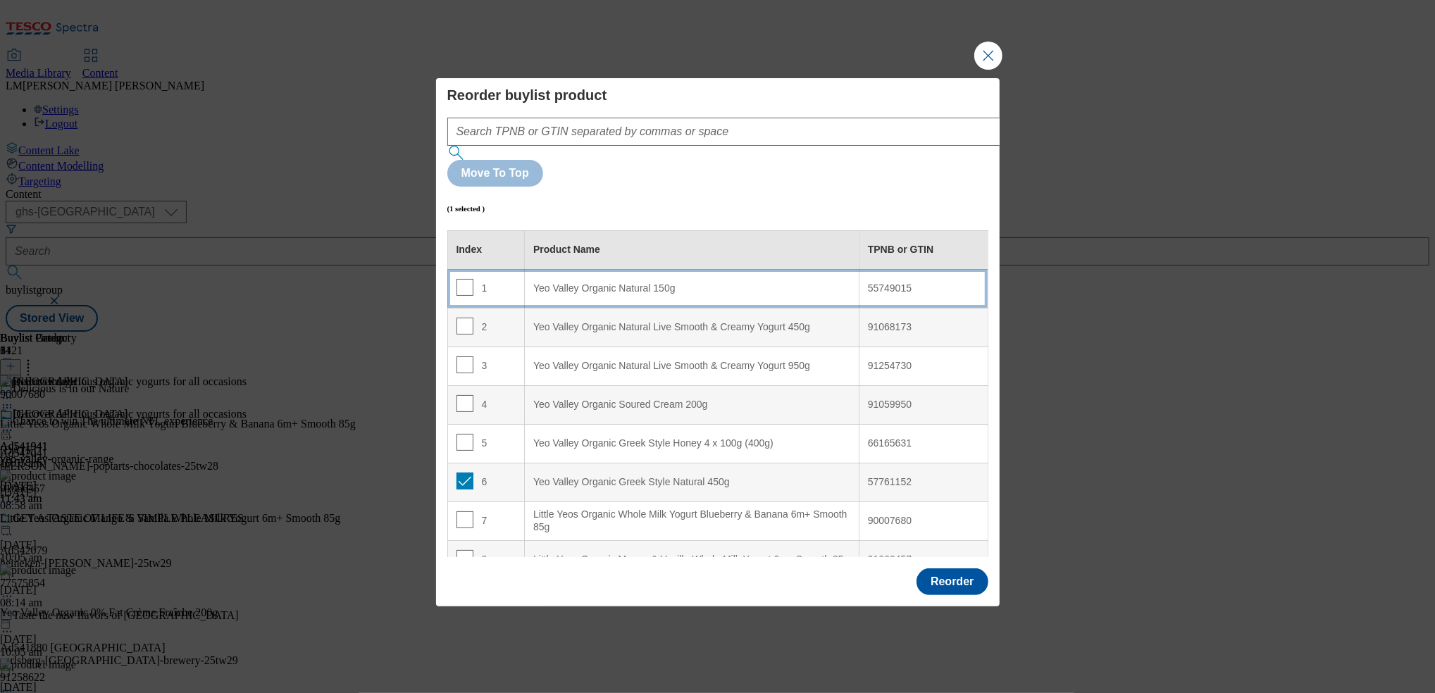
click at [502, 279] on div "1" at bounding box center [487, 289] width 60 height 20
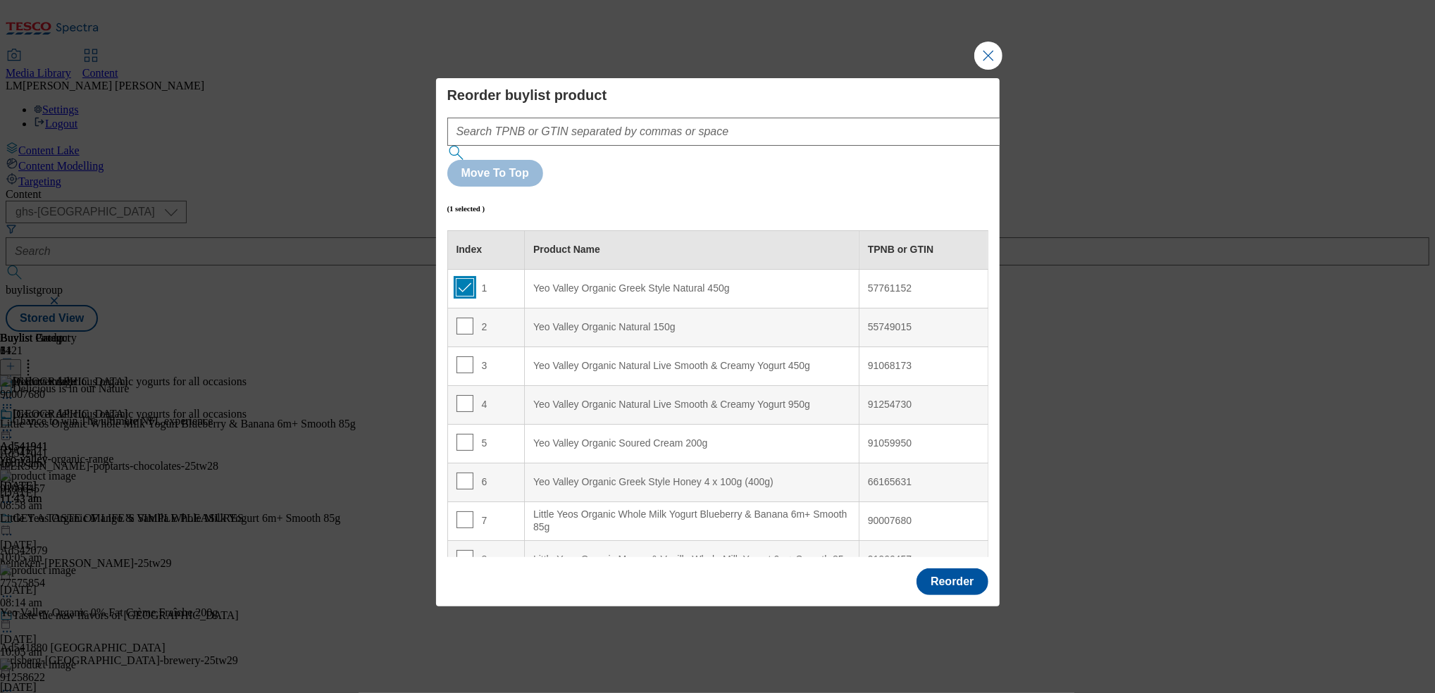
click at [464, 279] on input "Modal" at bounding box center [465, 287] width 17 height 17
checkbox input "false"
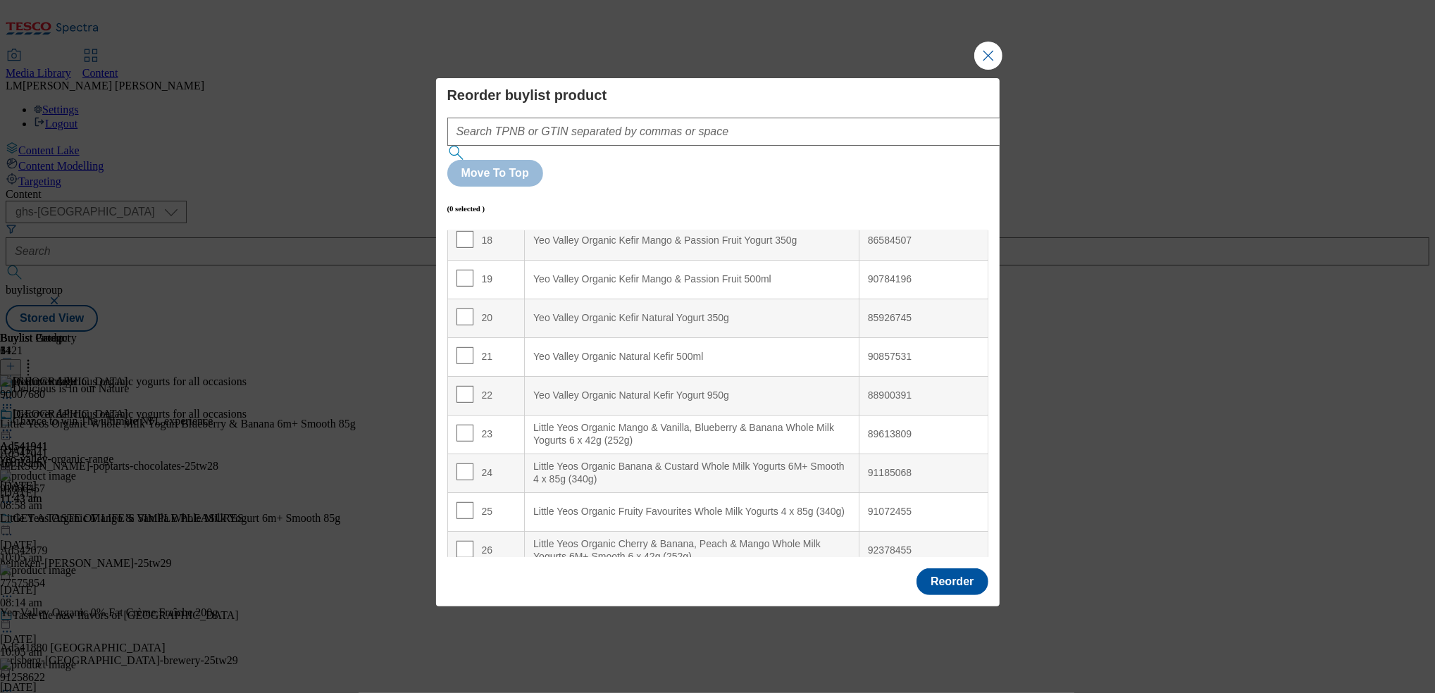
scroll to position [708, 0]
click at [465, 307] on input "Modal" at bounding box center [465, 315] width 17 height 17
checkbox input "true"
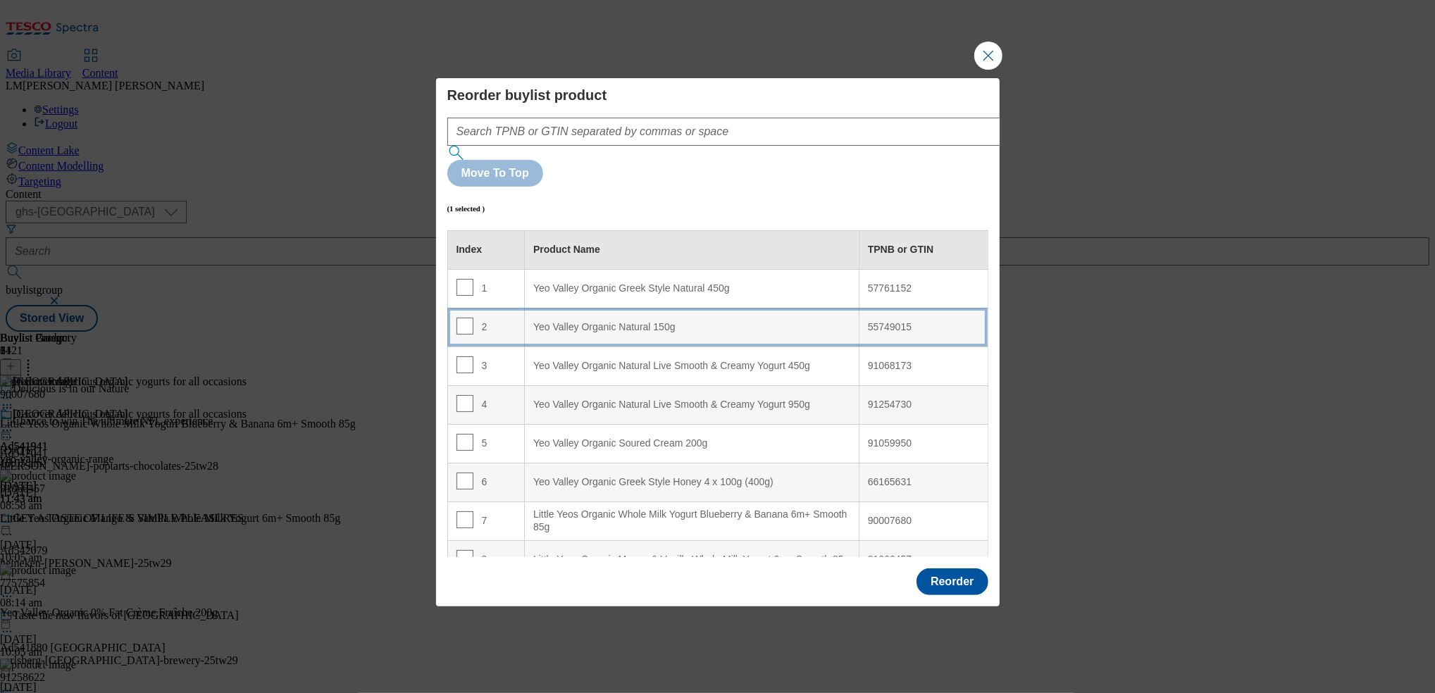
click at [503, 318] on div "2" at bounding box center [487, 328] width 60 height 20
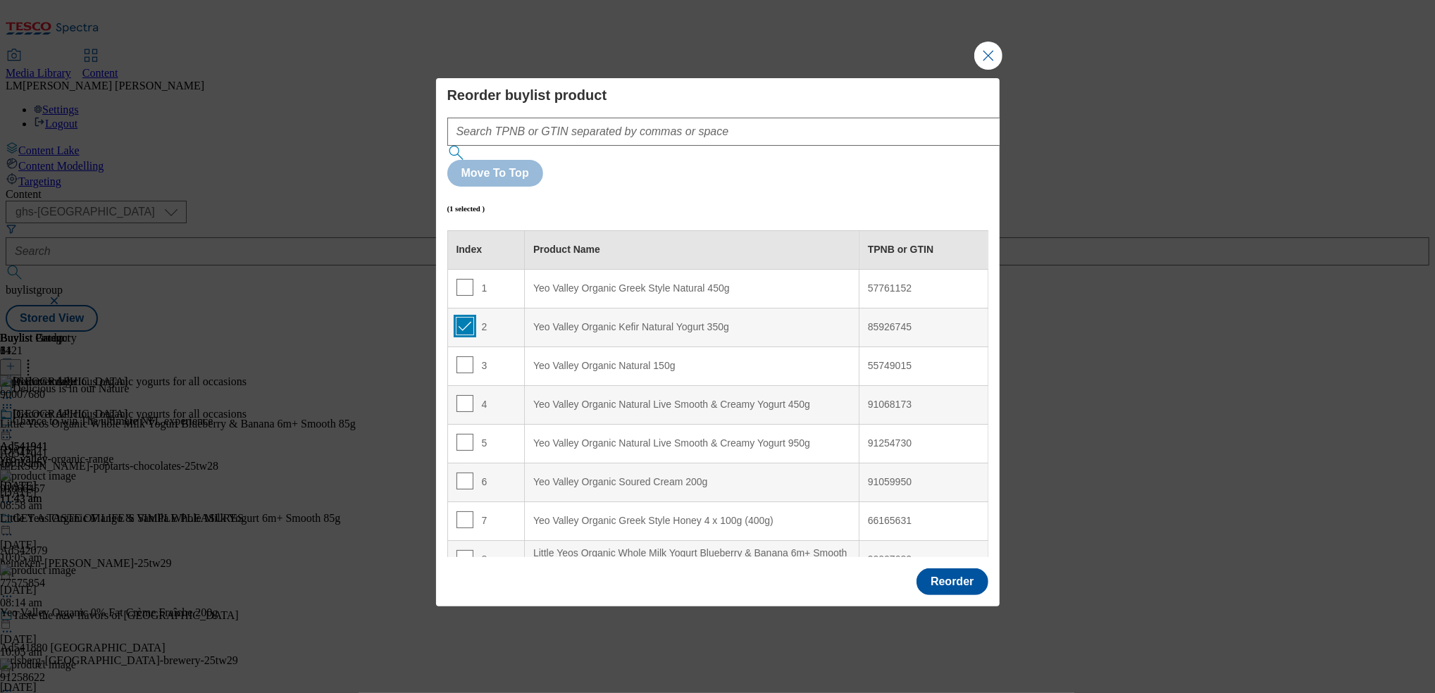
click at [463, 318] on input "Modal" at bounding box center [465, 326] width 17 height 17
checkbox input "false"
click at [945, 569] on button "Reorder" at bounding box center [952, 582] width 71 height 27
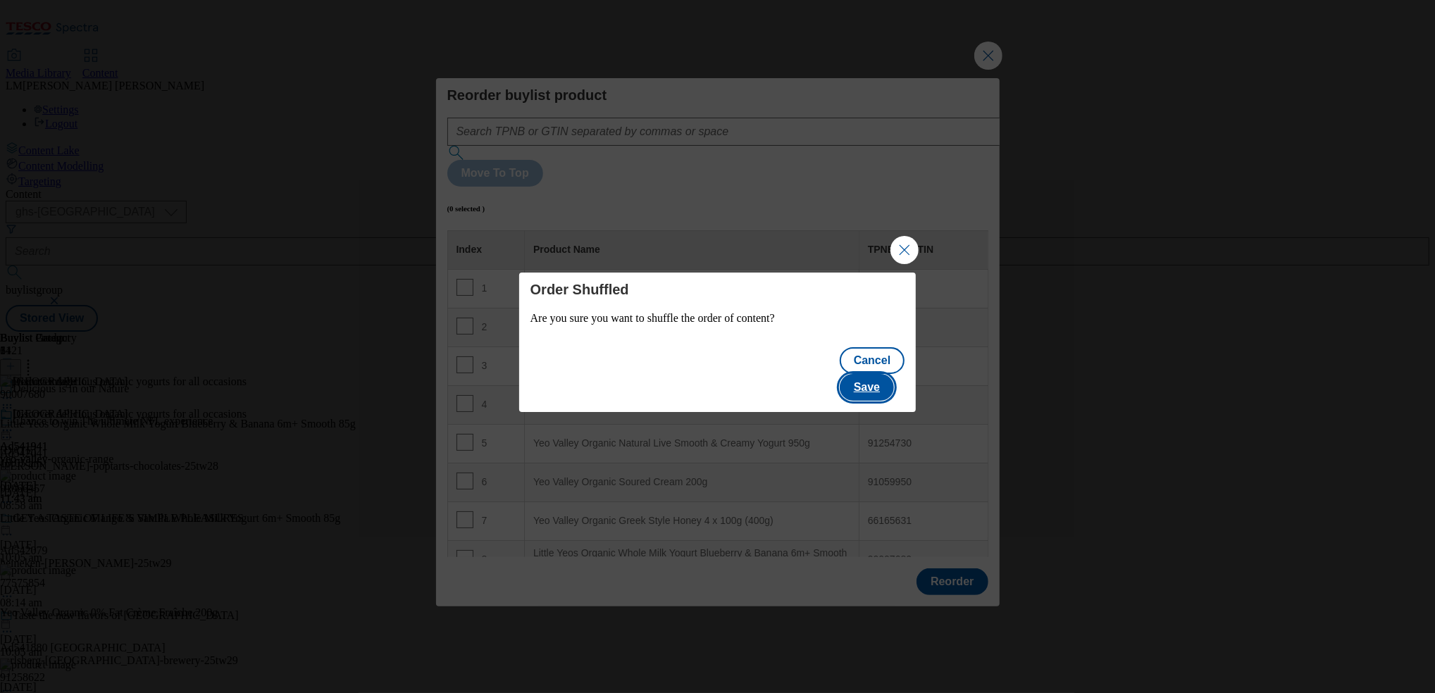
click at [869, 380] on button "Save" at bounding box center [867, 387] width 54 height 27
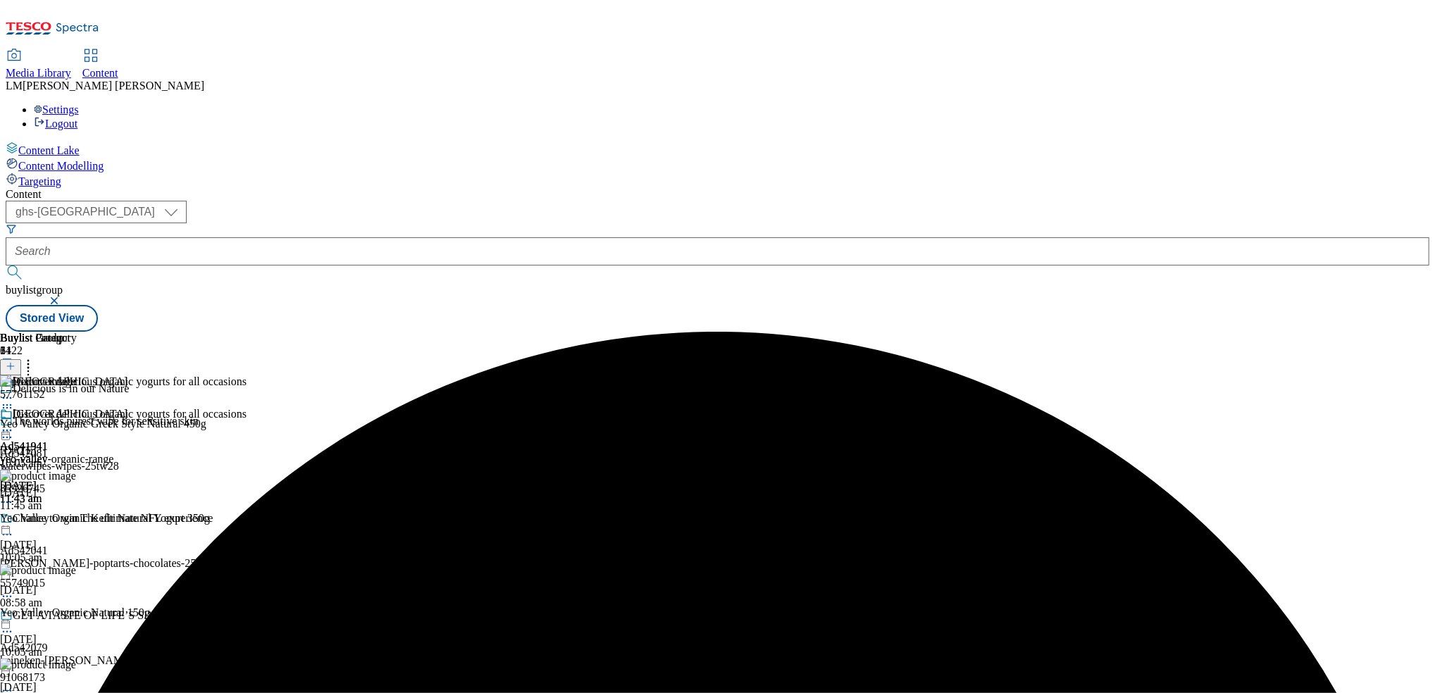
click at [14, 423] on icon at bounding box center [7, 430] width 14 height 14
click at [77, 520] on span "Preview" at bounding box center [60, 525] width 33 height 11
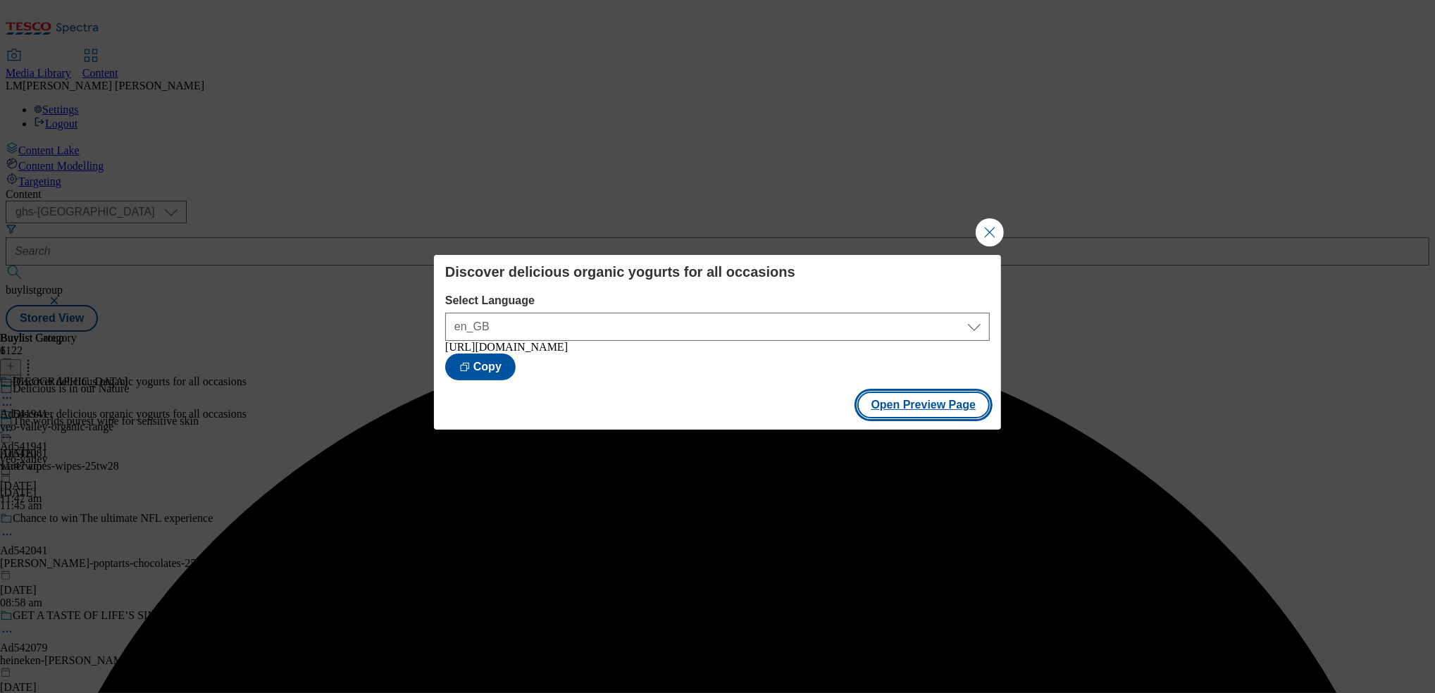
click at [936, 409] on button "Open Preview Page" at bounding box center [923, 405] width 133 height 27
click at [984, 230] on button "Close Modal" at bounding box center [990, 232] width 28 height 28
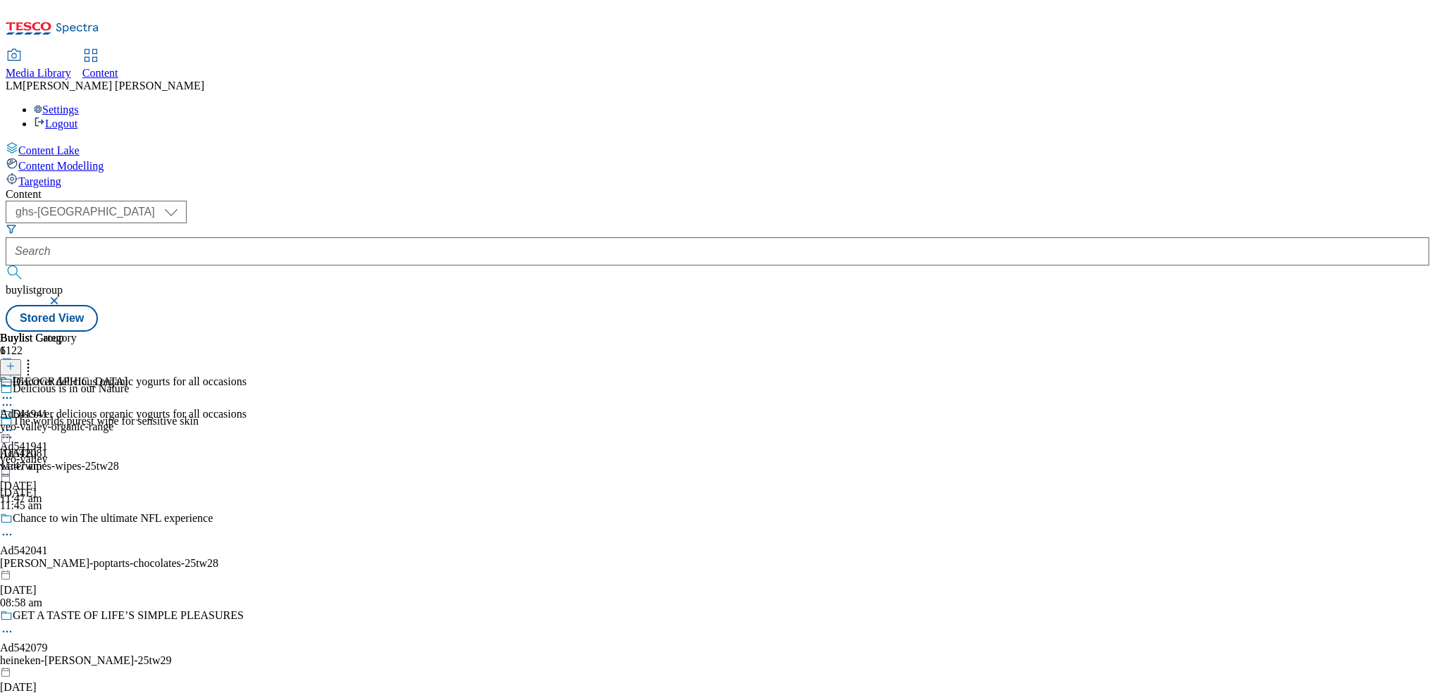
click at [8, 430] on circle at bounding box center [7, 431] width 2 height 2
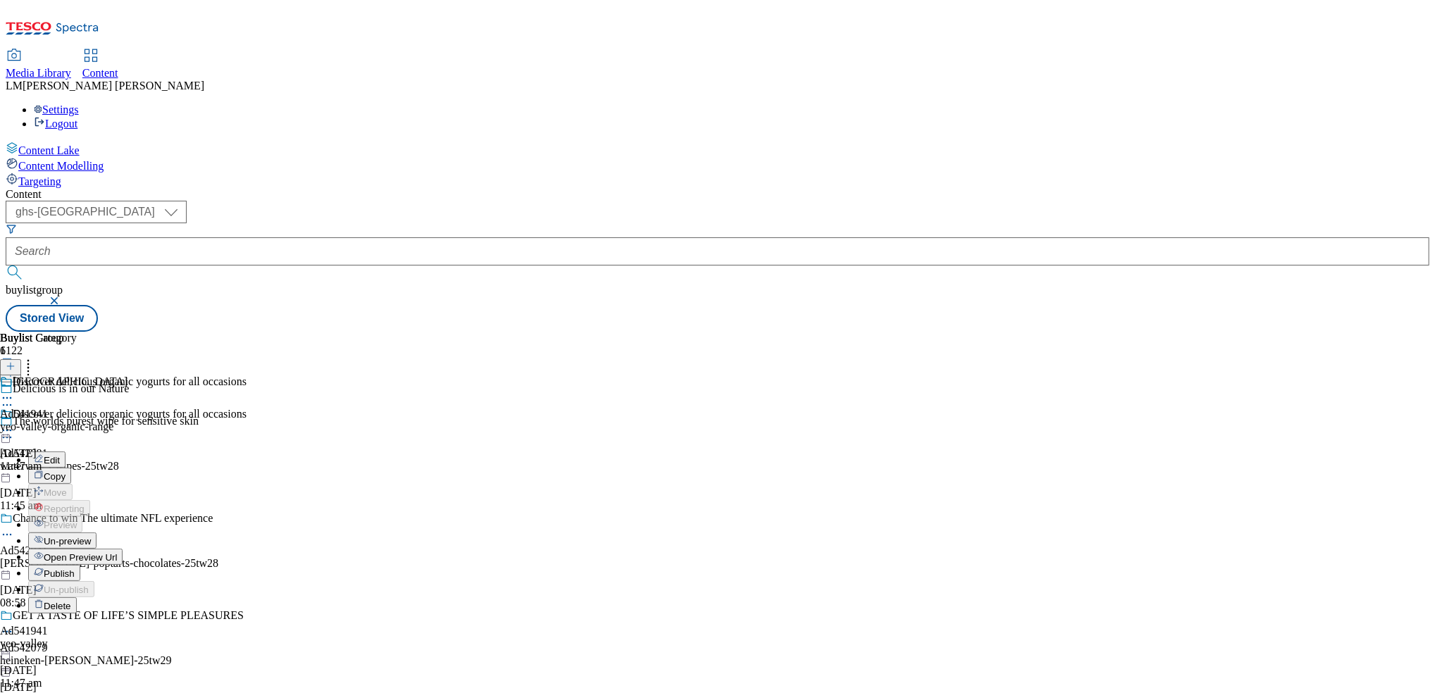
click at [97, 533] on button "Un-preview" at bounding box center [62, 541] width 68 height 16
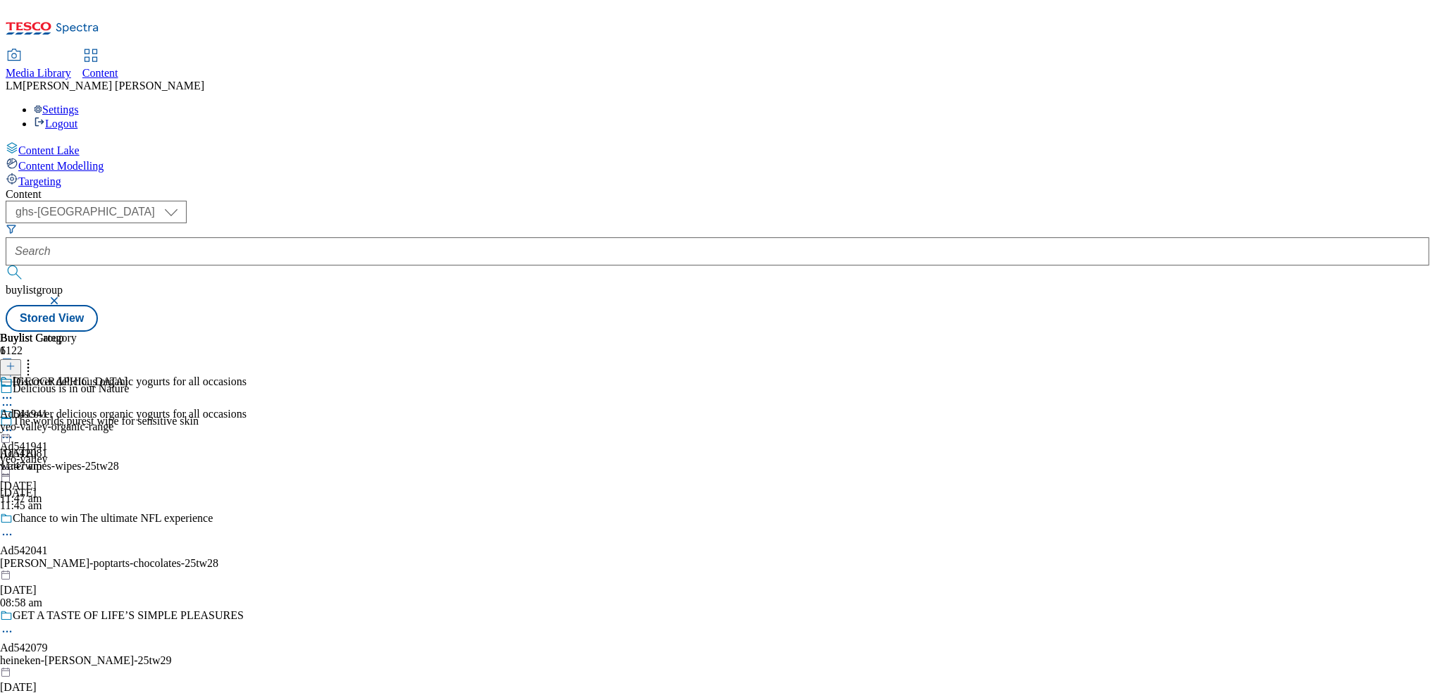
click at [14, 423] on icon at bounding box center [7, 430] width 14 height 14
click at [128, 421] on div "yeo-valley-organic-range" at bounding box center [64, 427] width 128 height 13
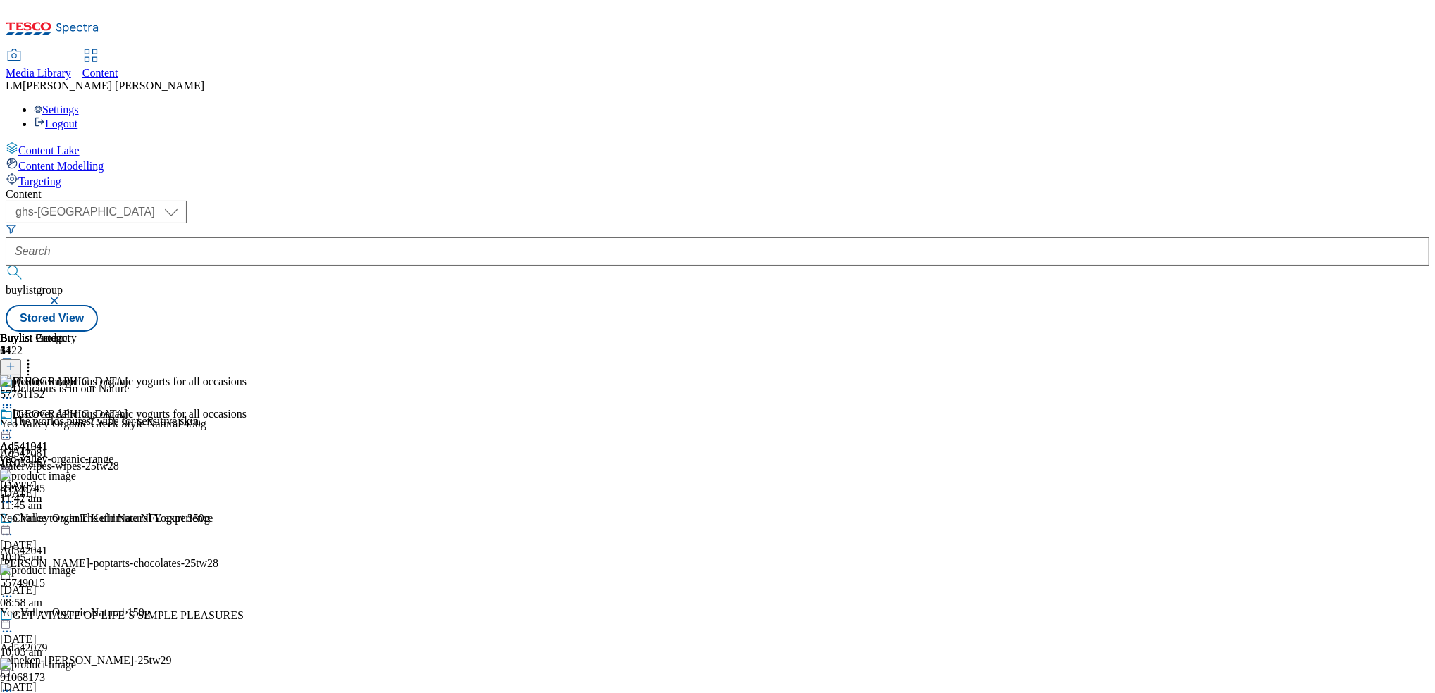
click at [35, 357] on icon at bounding box center [28, 364] width 14 height 14
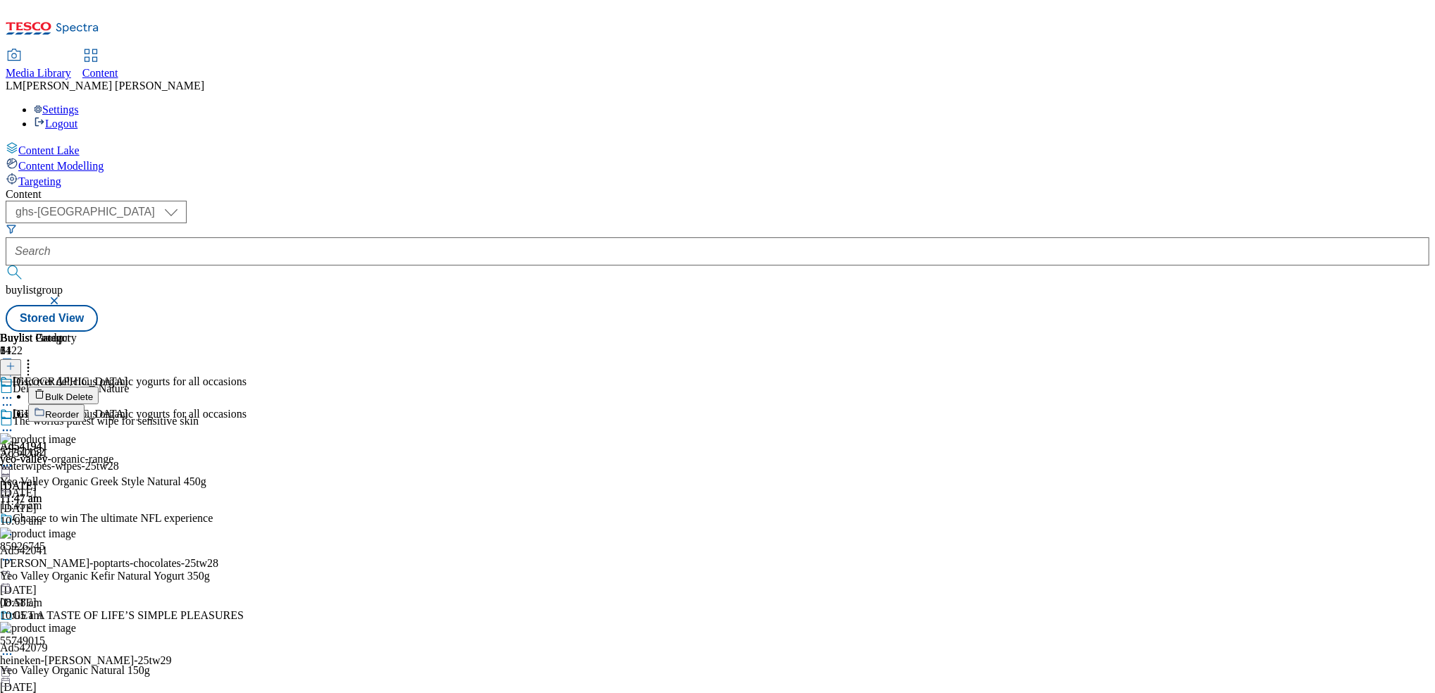
click at [85, 404] on button "Reorder" at bounding box center [56, 413] width 56 height 18
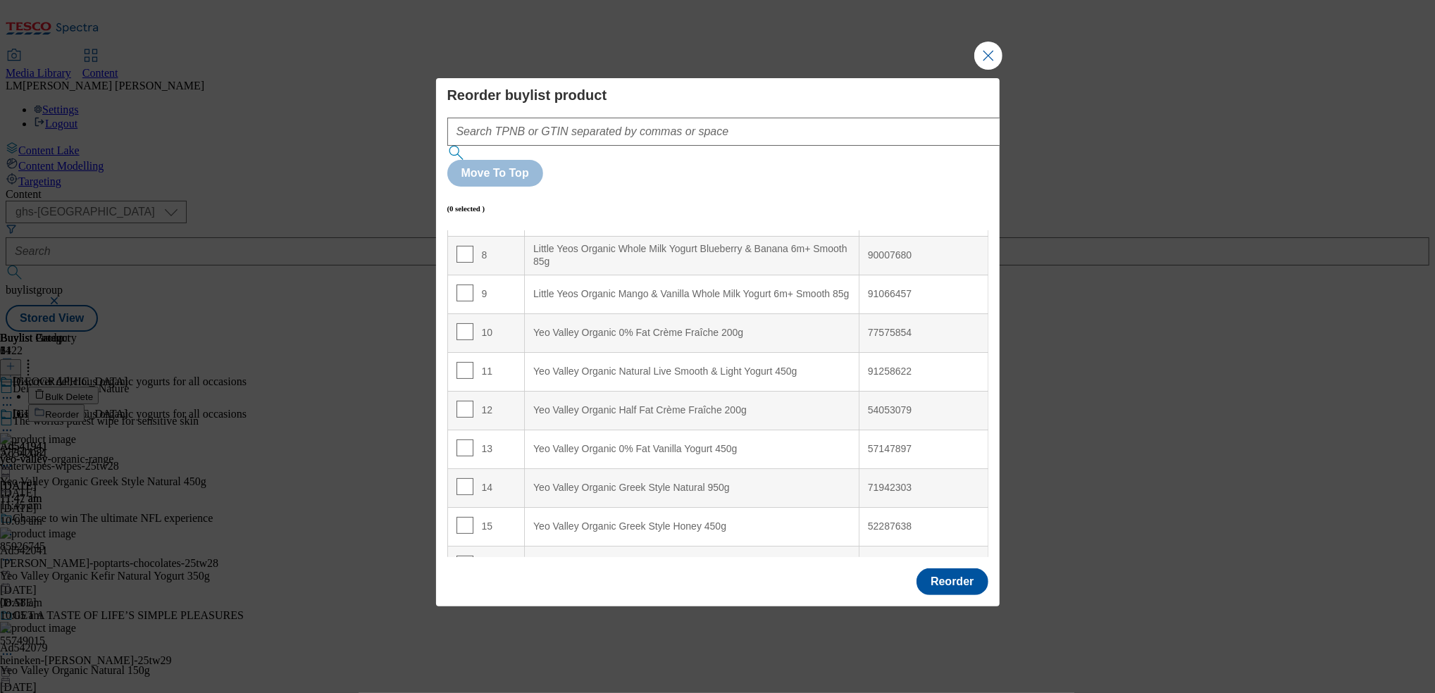
scroll to position [303, 0]
click at [464, 364] on input "Modal" at bounding box center [465, 372] width 17 height 17
checkbox input "true"
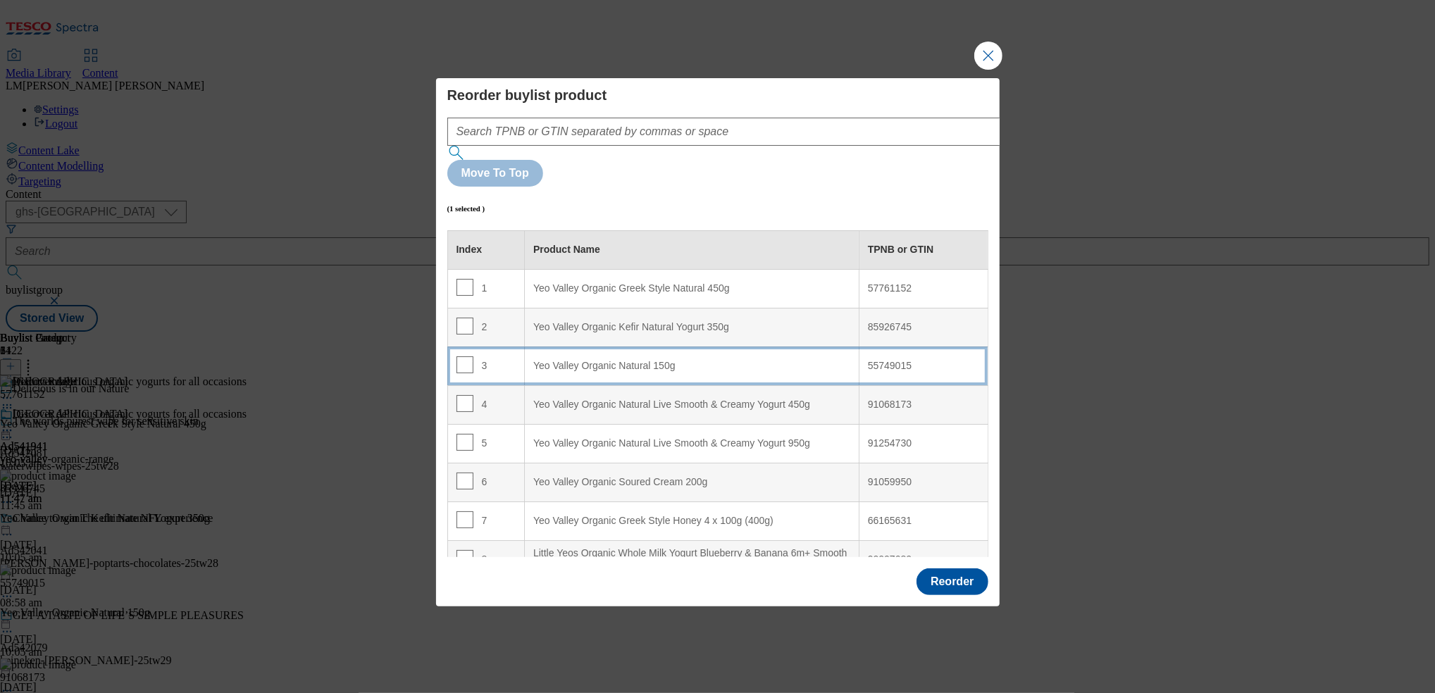
click at [537, 360] on div "Yeo Valley Organic Natural 150g" at bounding box center [691, 366] width 317 height 13
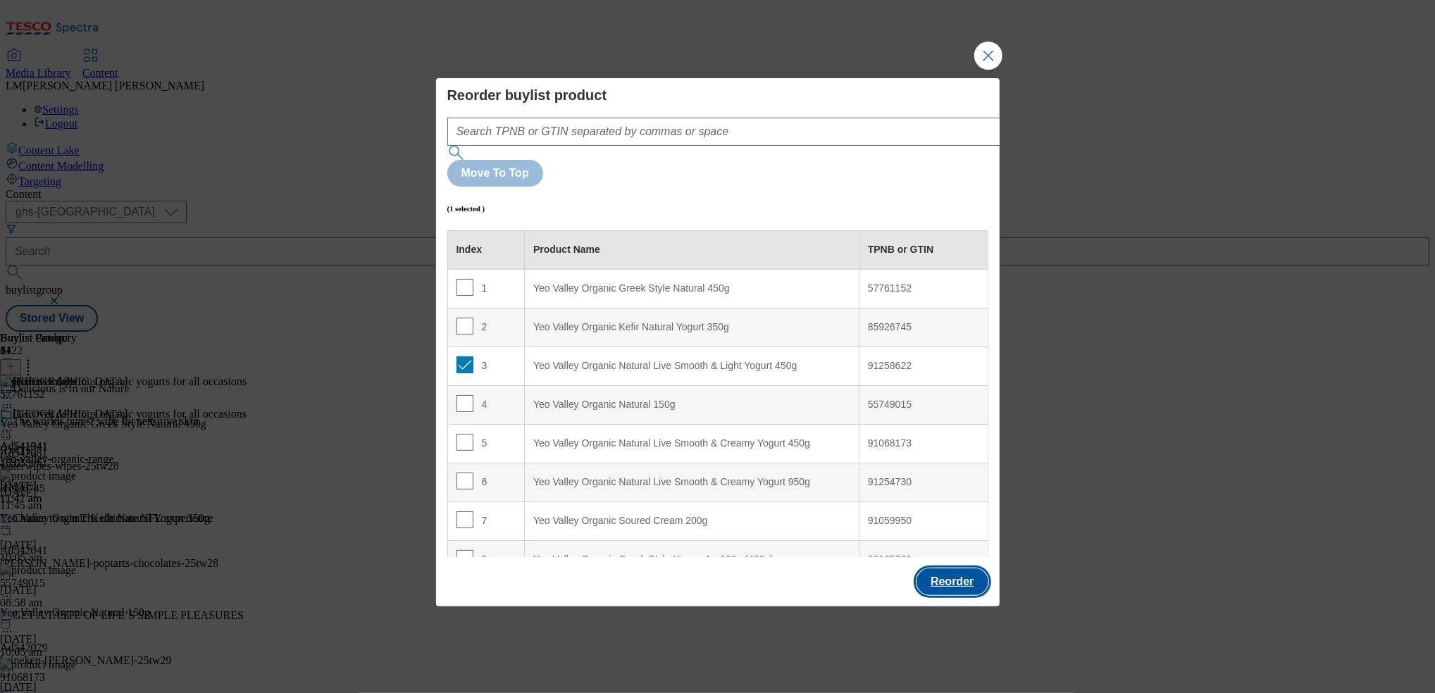
click at [952, 569] on button "Reorder" at bounding box center [952, 582] width 71 height 27
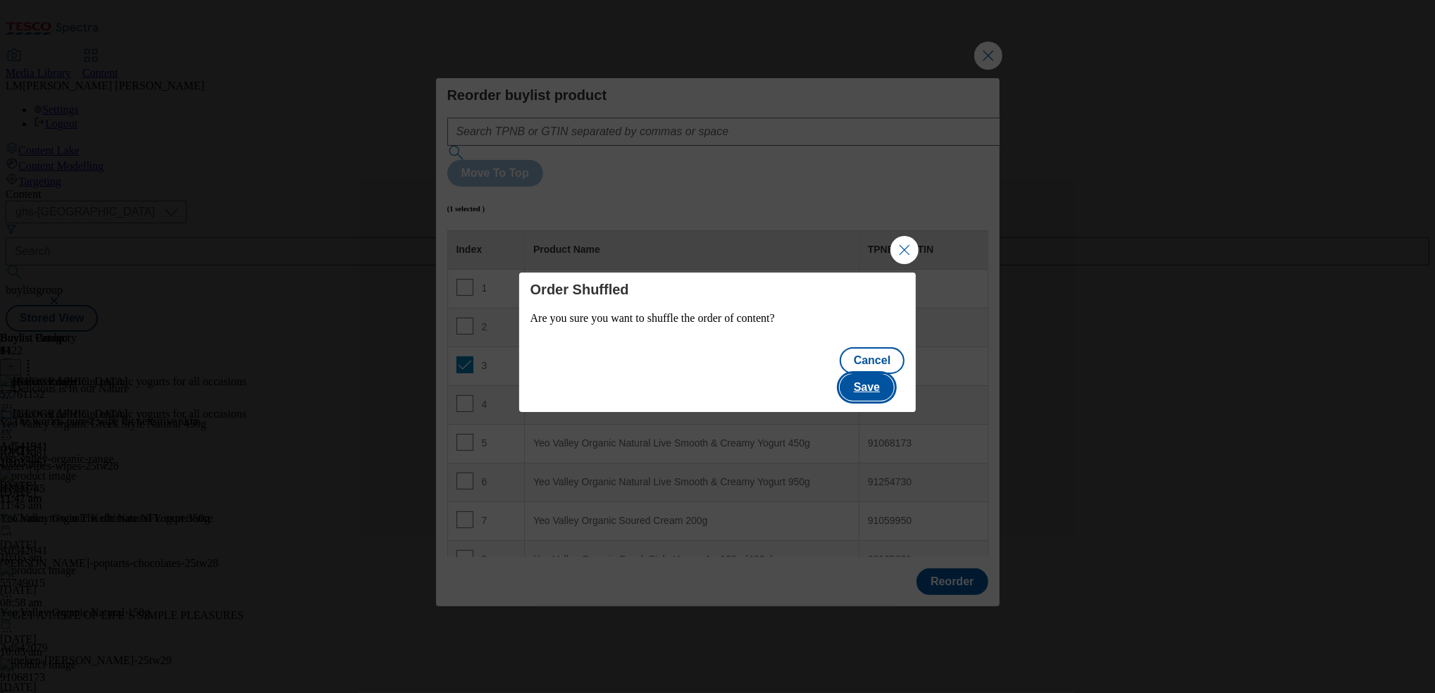
click at [880, 374] on button "Save" at bounding box center [867, 387] width 54 height 27
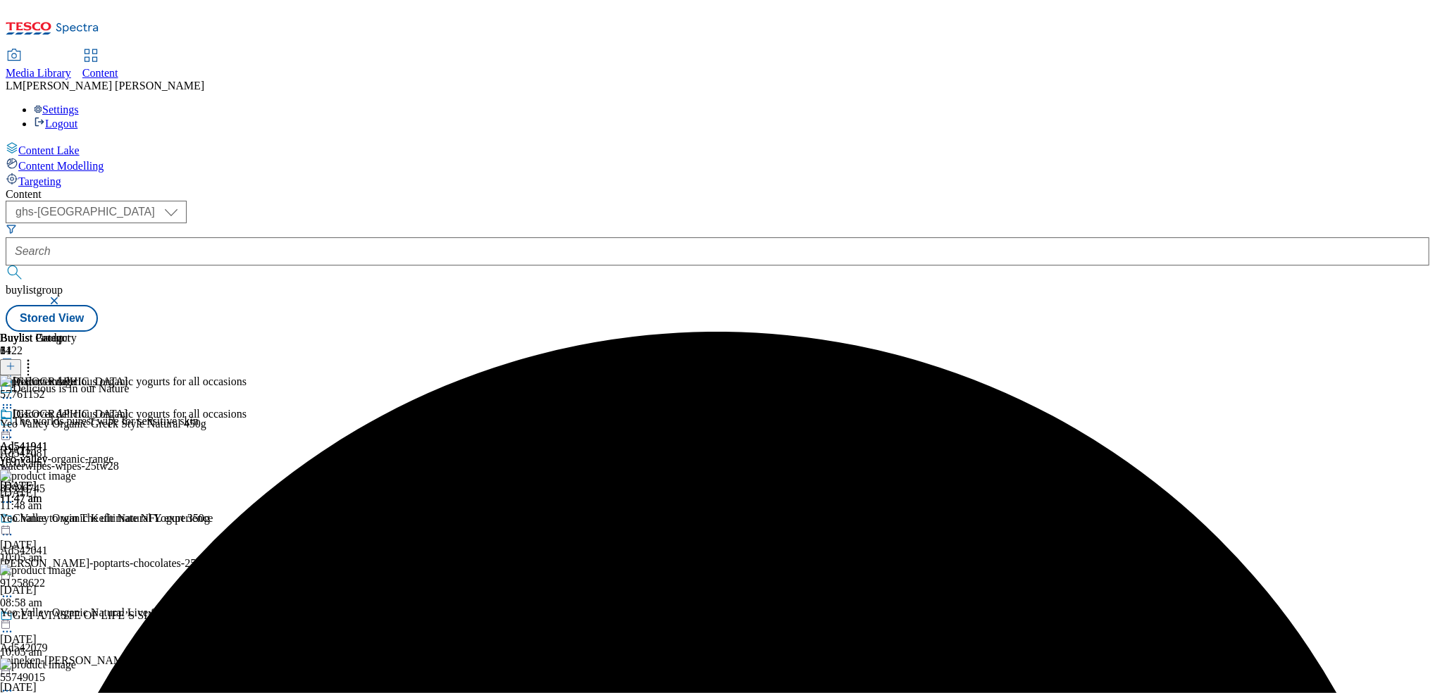
click at [14, 423] on icon at bounding box center [7, 430] width 14 height 14
click at [77, 520] on span "Preview" at bounding box center [60, 525] width 33 height 11
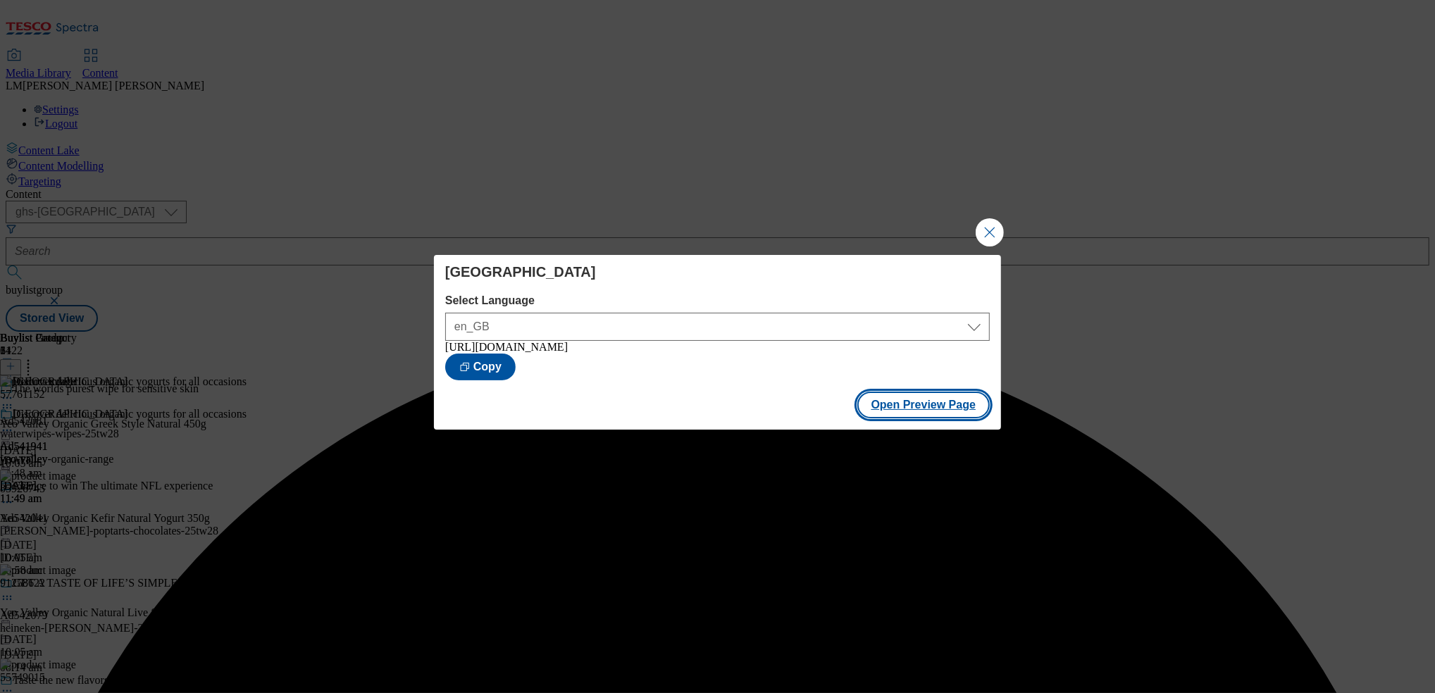
click at [883, 403] on button "Open Preview Page" at bounding box center [923, 405] width 133 height 27
click at [902, 403] on button "Open Preview Page" at bounding box center [923, 405] width 133 height 27
click at [998, 232] on button "Close Modal" at bounding box center [990, 232] width 28 height 28
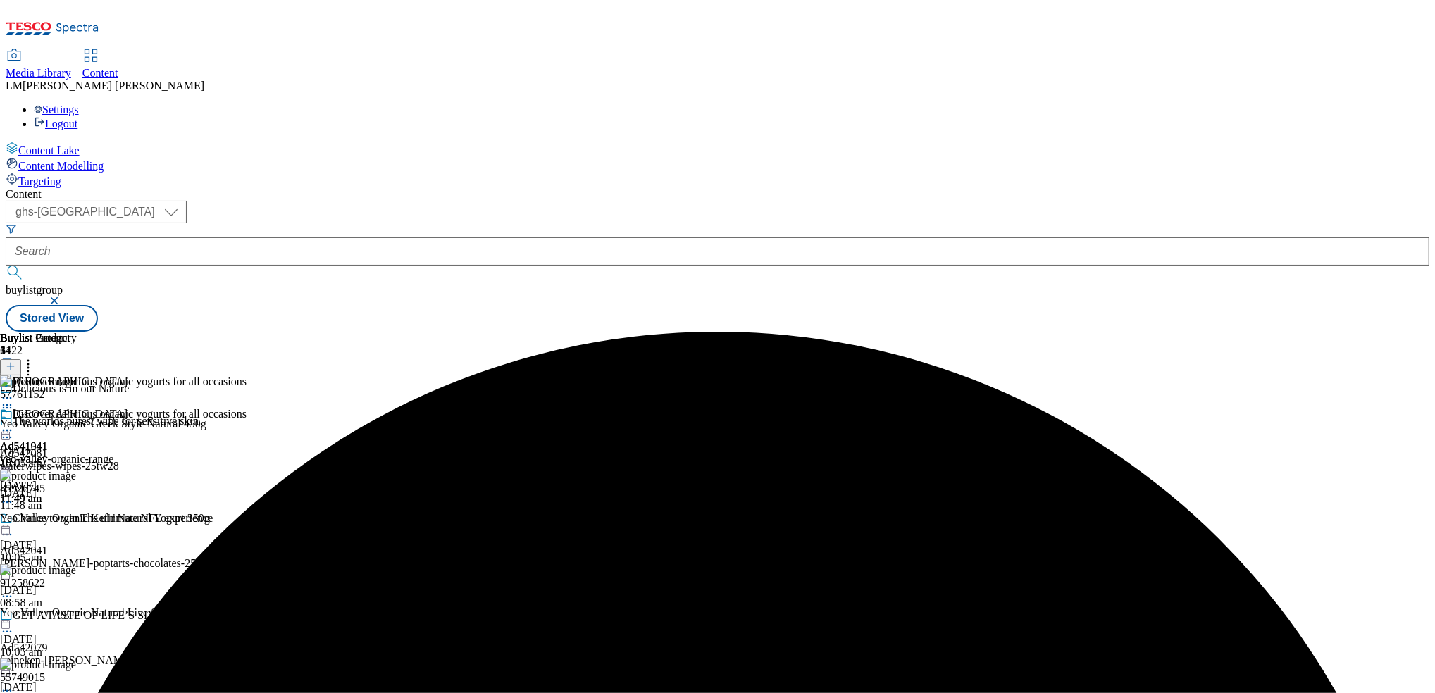
click at [14, 423] on icon at bounding box center [7, 430] width 14 height 14
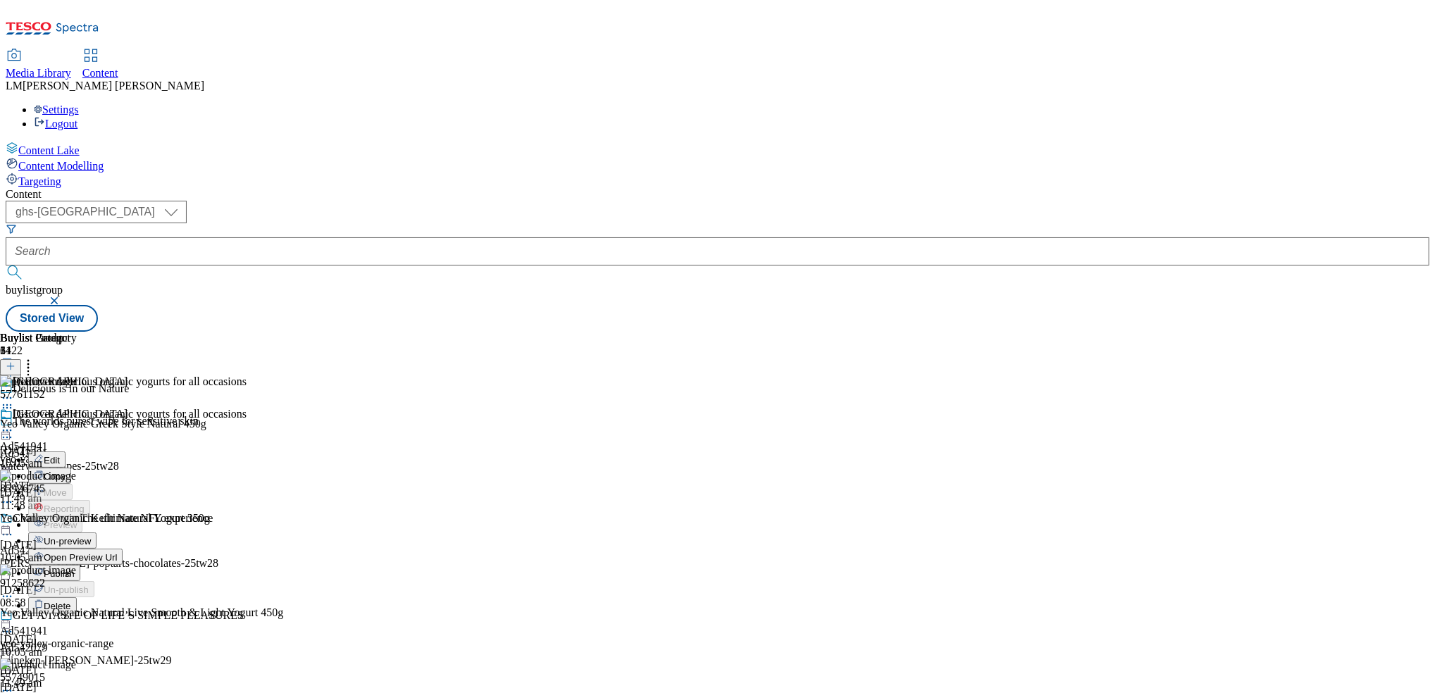
click at [91, 536] on span "Un-preview" at bounding box center [67, 541] width 47 height 11
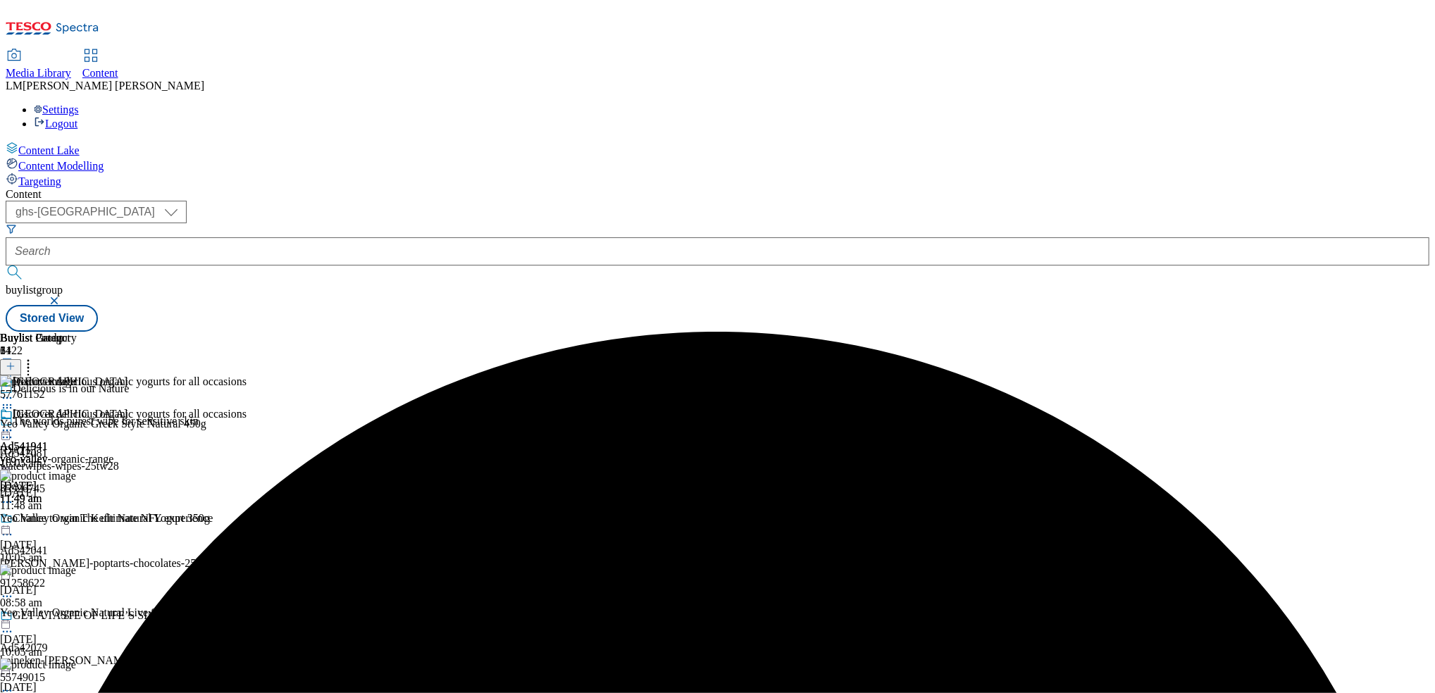
click at [35, 357] on icon at bounding box center [28, 364] width 14 height 14
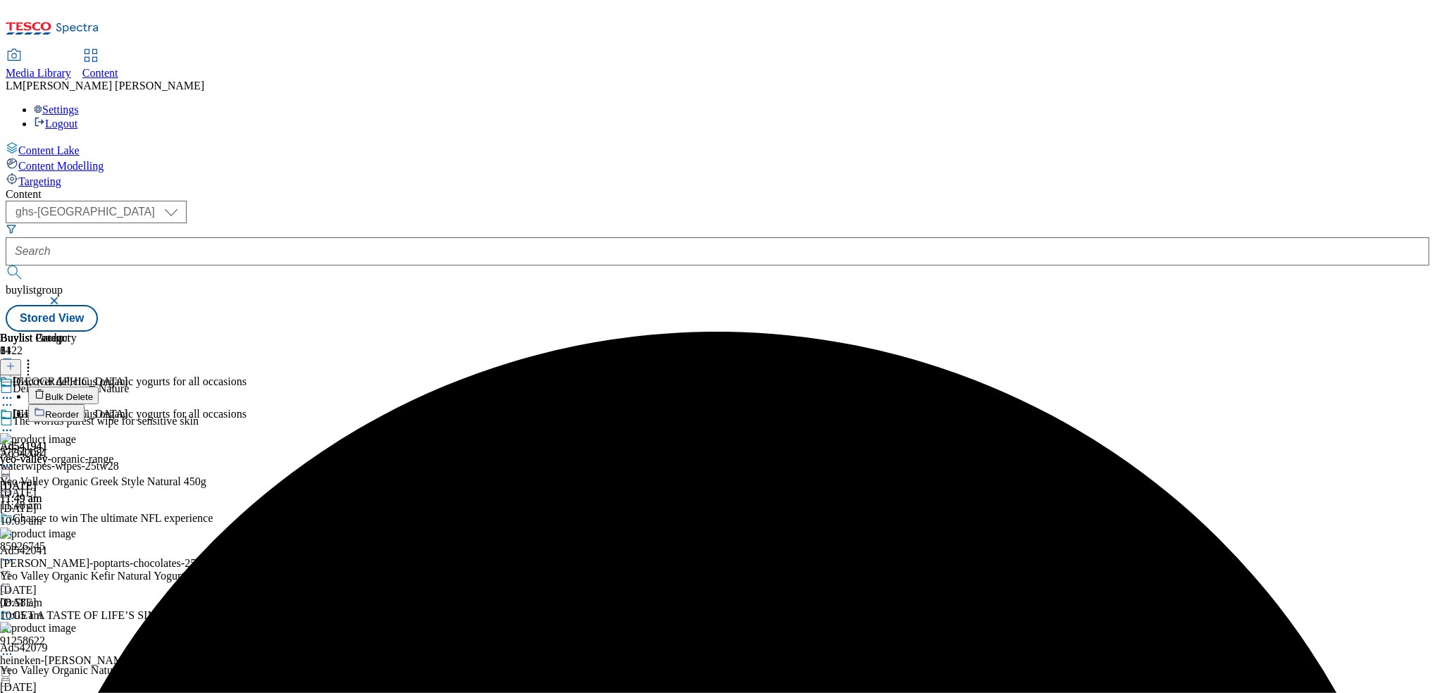
click at [79, 409] on span "Reorder" at bounding box center [62, 414] width 34 height 11
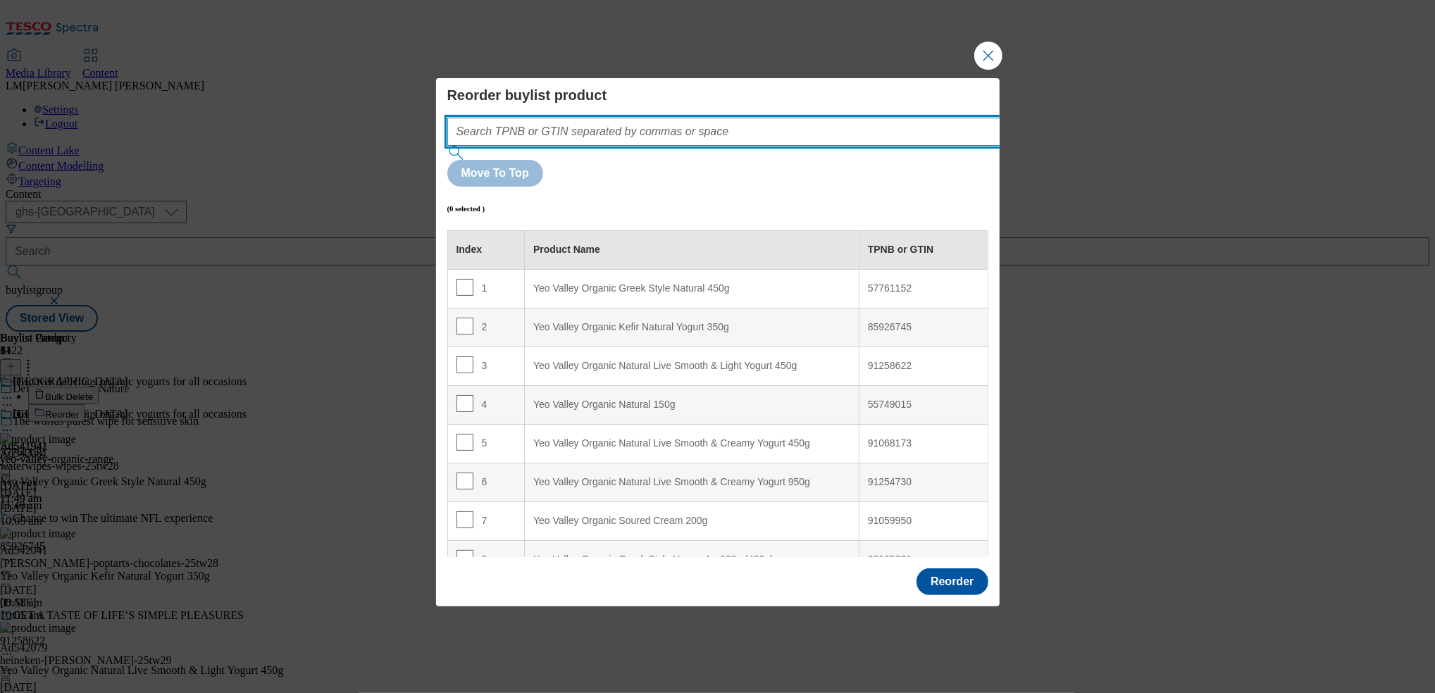
click at [713, 146] on input "Modal" at bounding box center [744, 132] width 595 height 28
paste input "305942328"
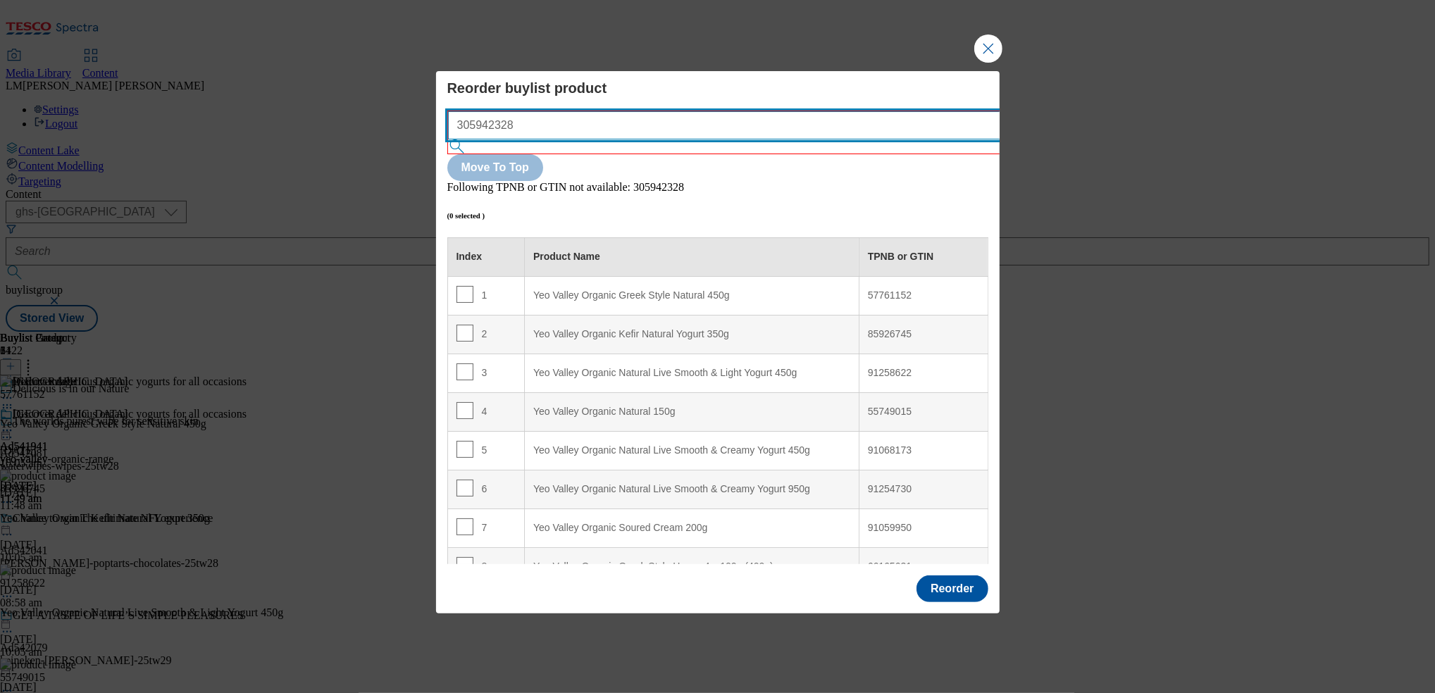
drag, startPoint x: 632, startPoint y: 154, endPoint x: 473, endPoint y: 156, distance: 158.5
click at [473, 139] on input "305942328" at bounding box center [745, 125] width 595 height 28
type input "3"
paste input "087794879"
click at [470, 139] on input "087794879" at bounding box center [745, 125] width 595 height 28
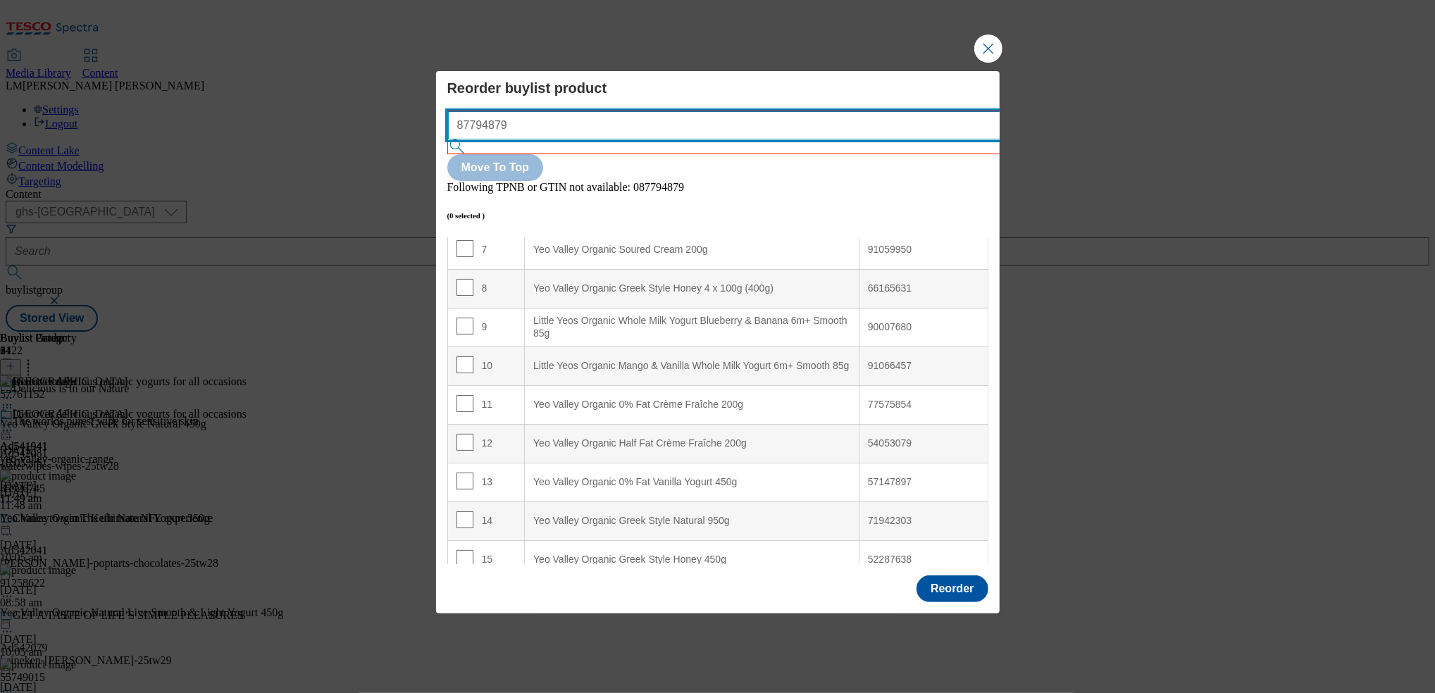
type input "87794879"
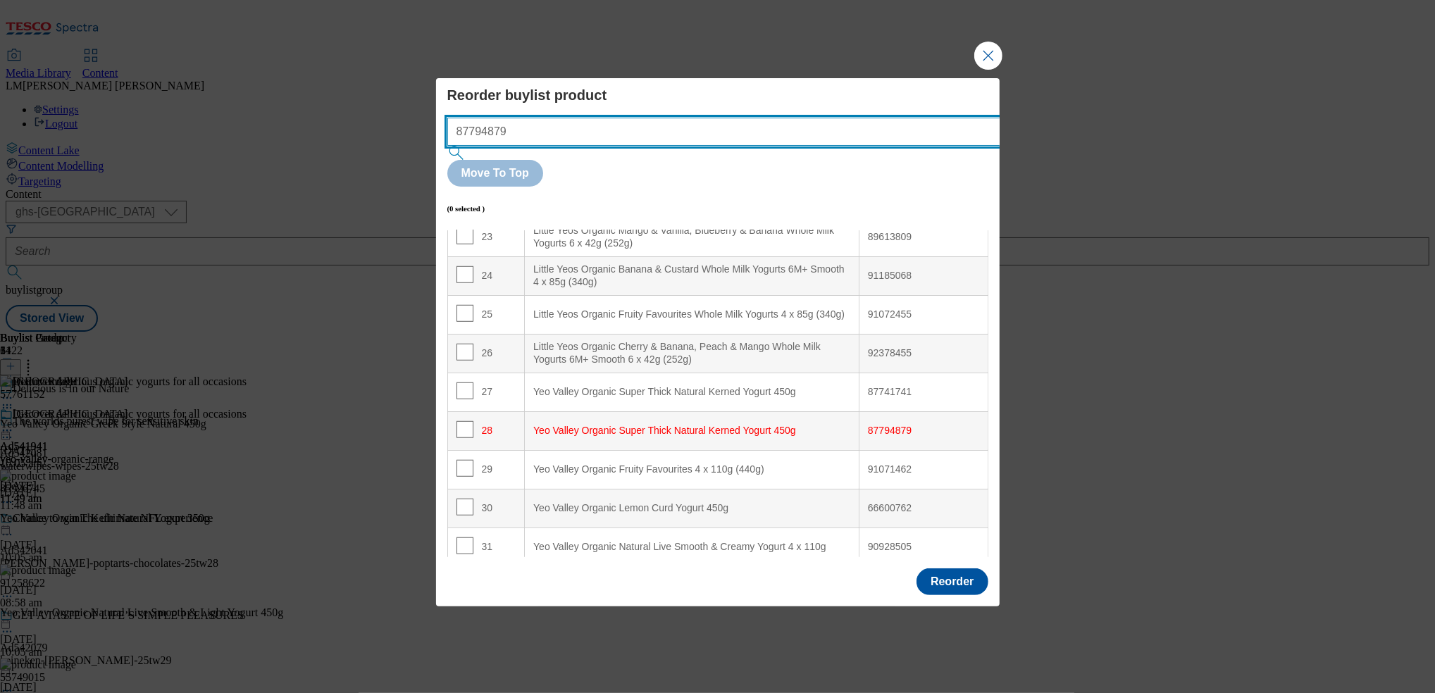
scroll to position [1030, 0]
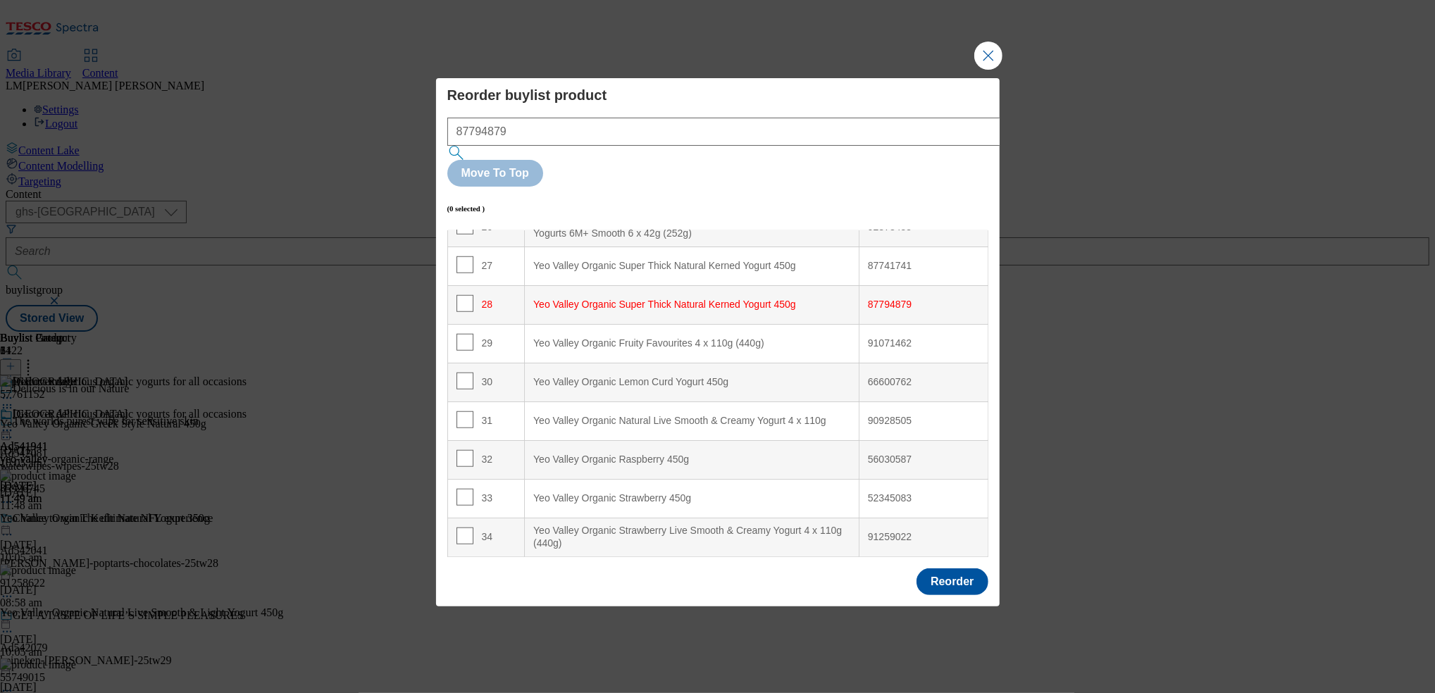
click at [470, 295] on div "28" at bounding box center [487, 305] width 60 height 20
click at [459, 295] on input "Modal" at bounding box center [465, 303] width 17 height 17
checkbox input "true"
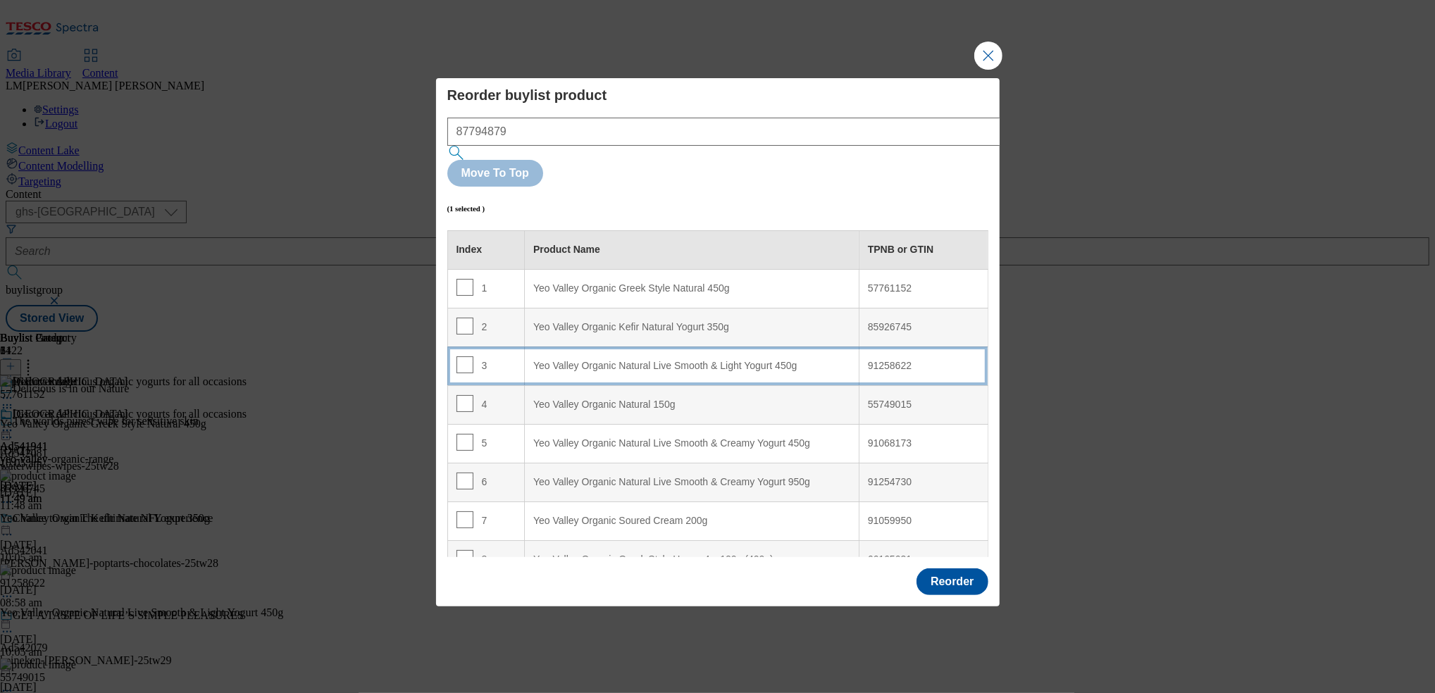
click at [520, 347] on td "3" at bounding box center [485, 366] width 77 height 39
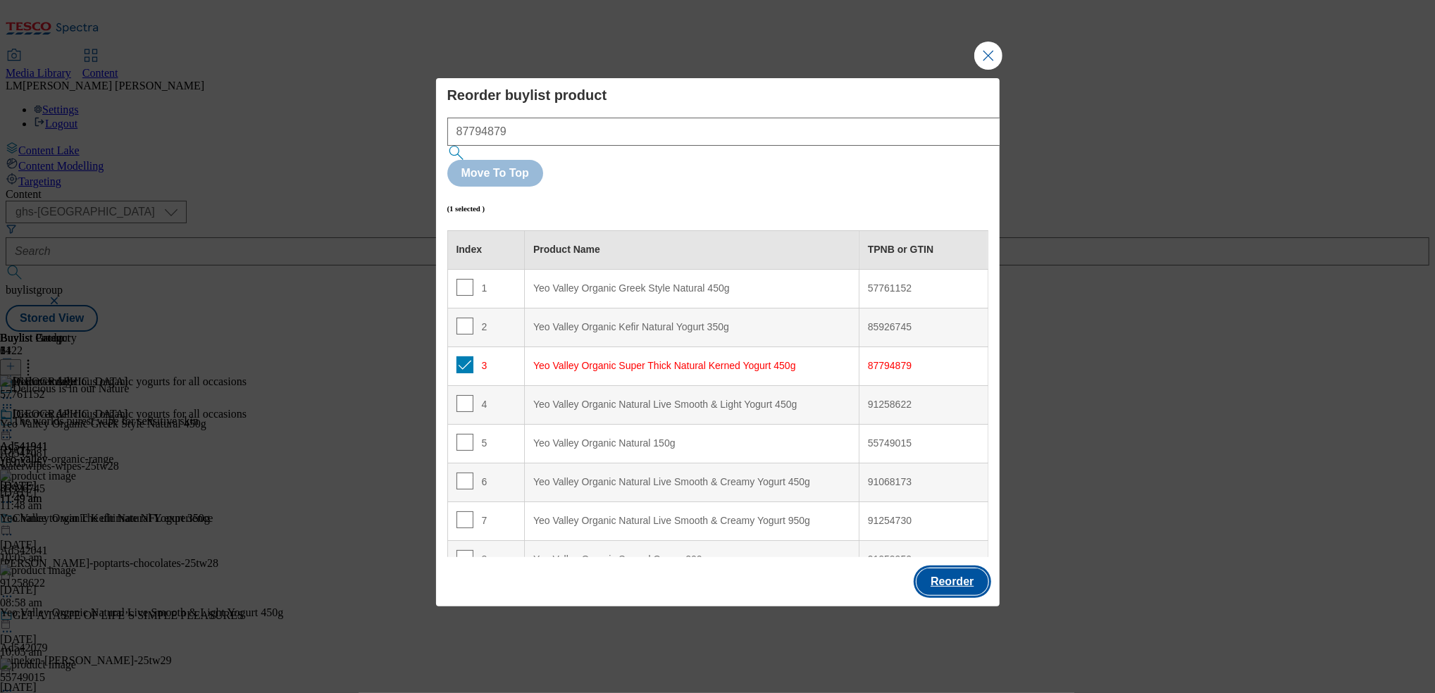
click at [952, 569] on button "Reorder" at bounding box center [952, 582] width 71 height 27
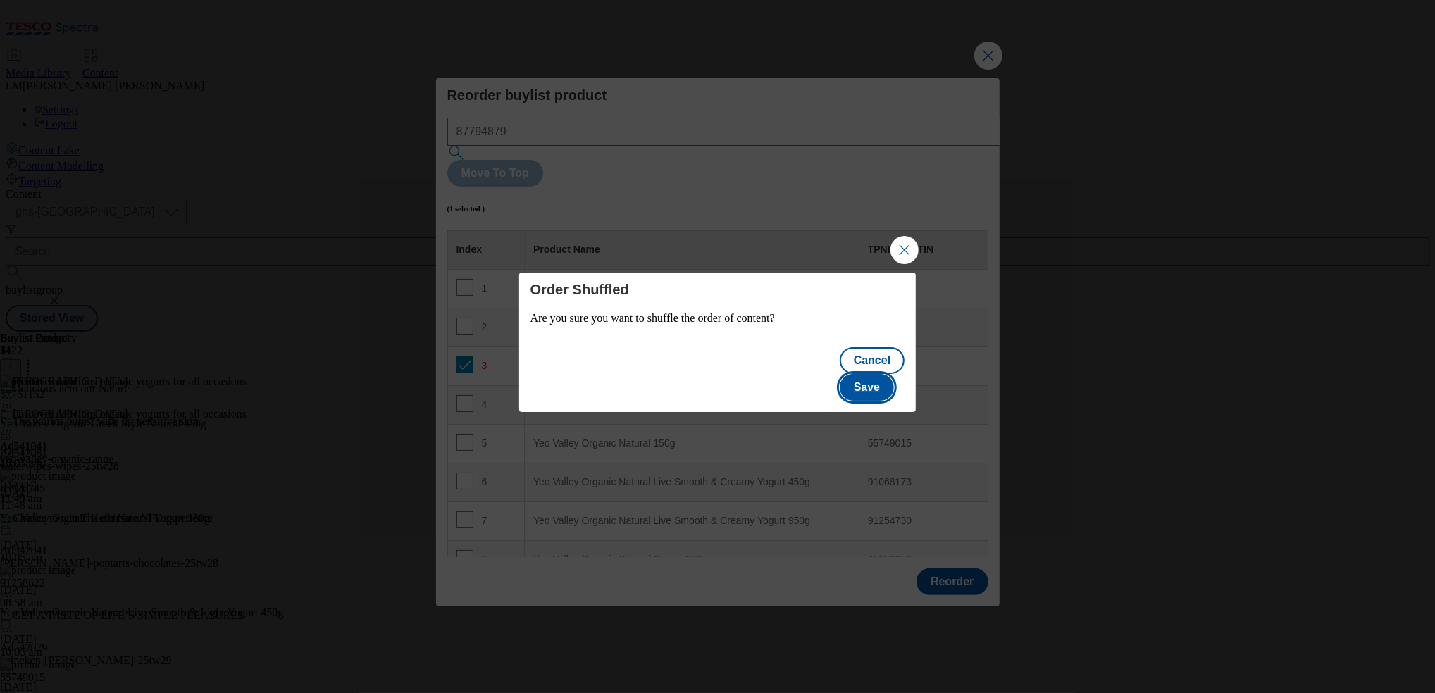
click at [883, 376] on button "Save" at bounding box center [867, 387] width 54 height 27
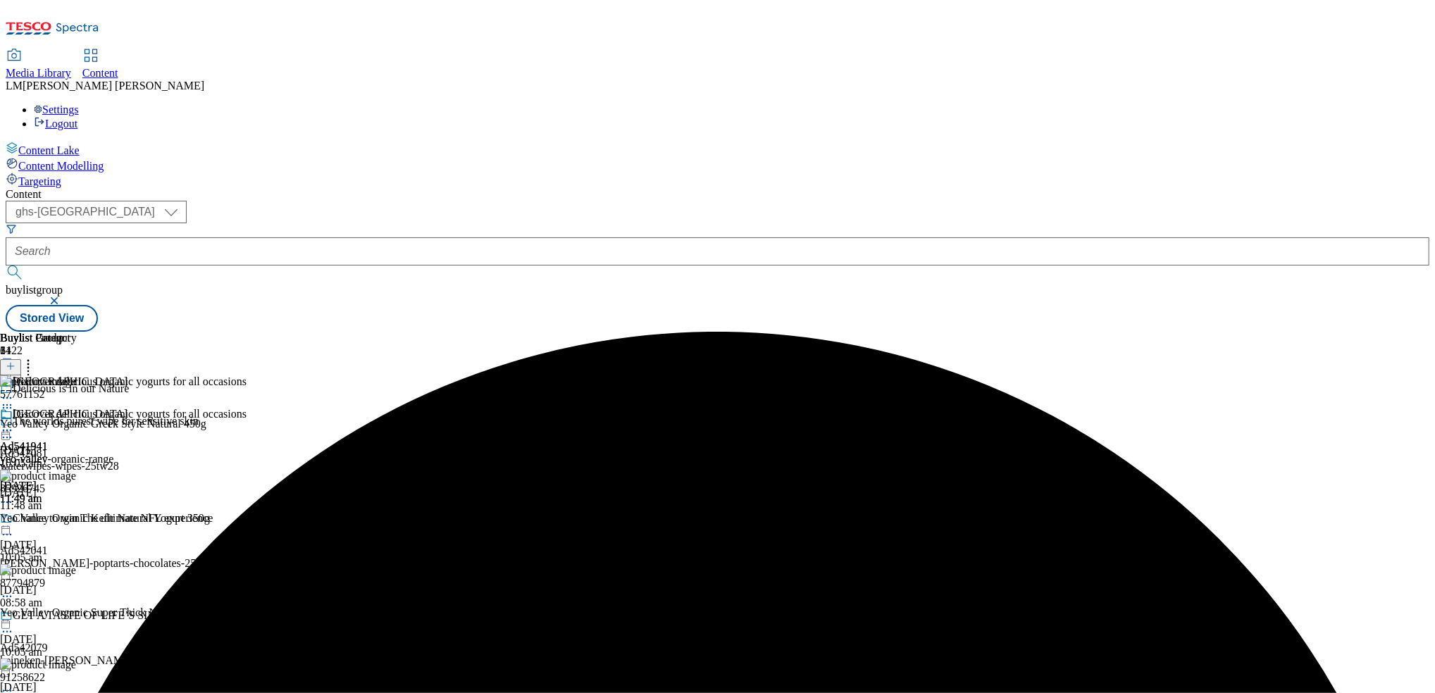
click at [14, 423] on icon at bounding box center [7, 430] width 14 height 14
click at [77, 520] on span "Preview" at bounding box center [60, 525] width 33 height 11
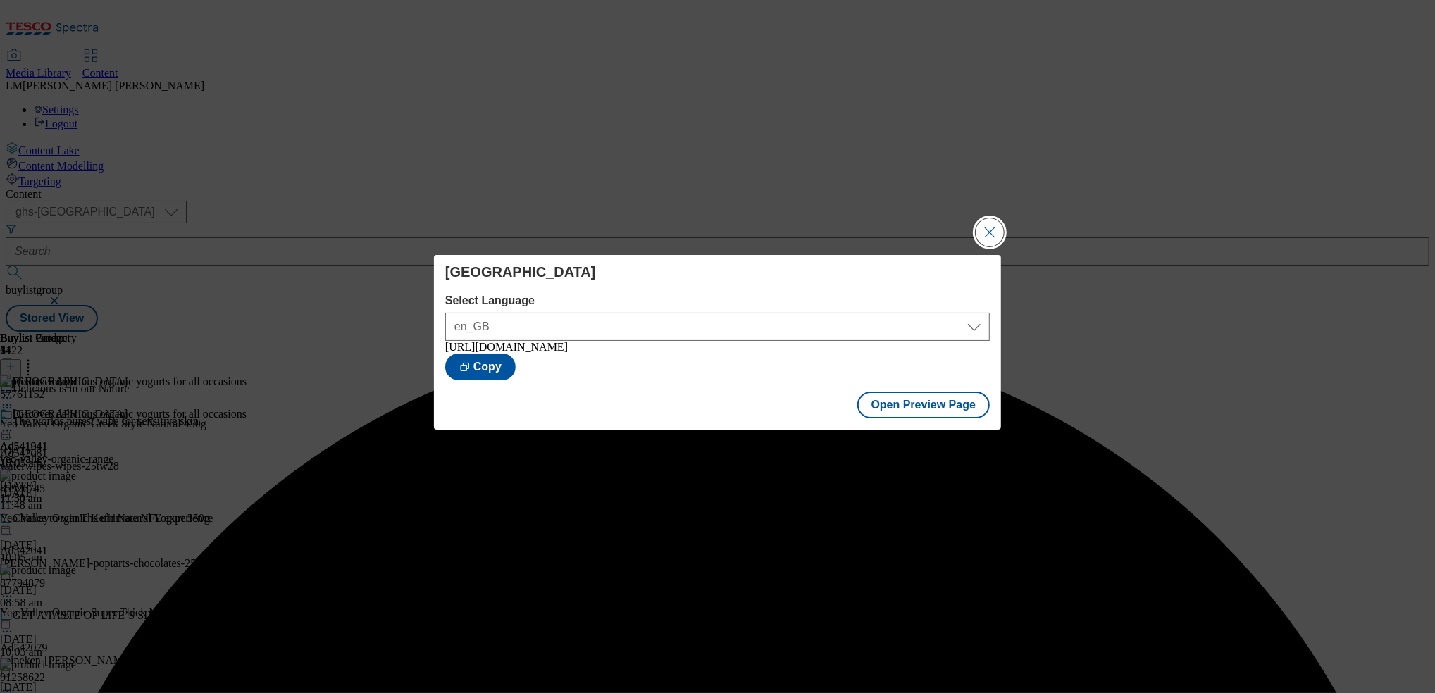
click at [993, 220] on button "Close Modal" at bounding box center [990, 232] width 28 height 28
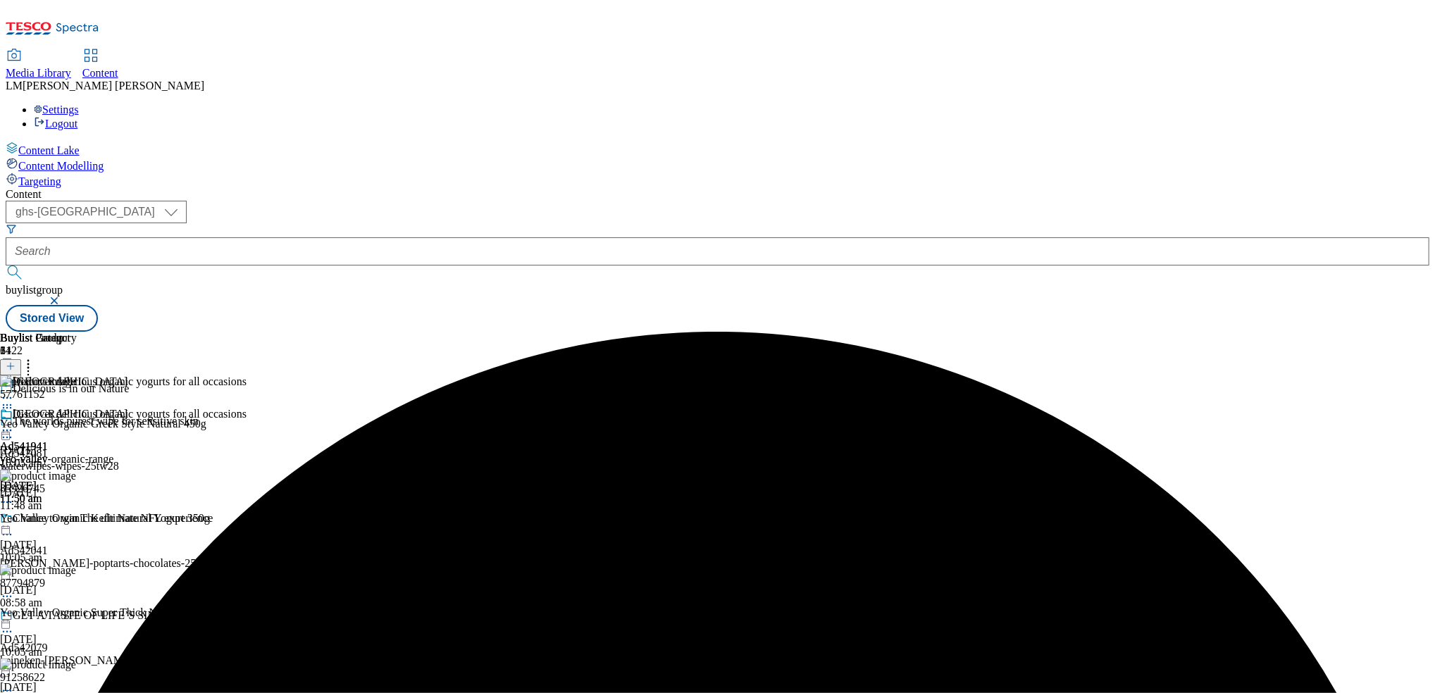
click at [14, 423] on icon at bounding box center [7, 430] width 14 height 14
click at [75, 569] on span "Publish" at bounding box center [59, 574] width 31 height 11
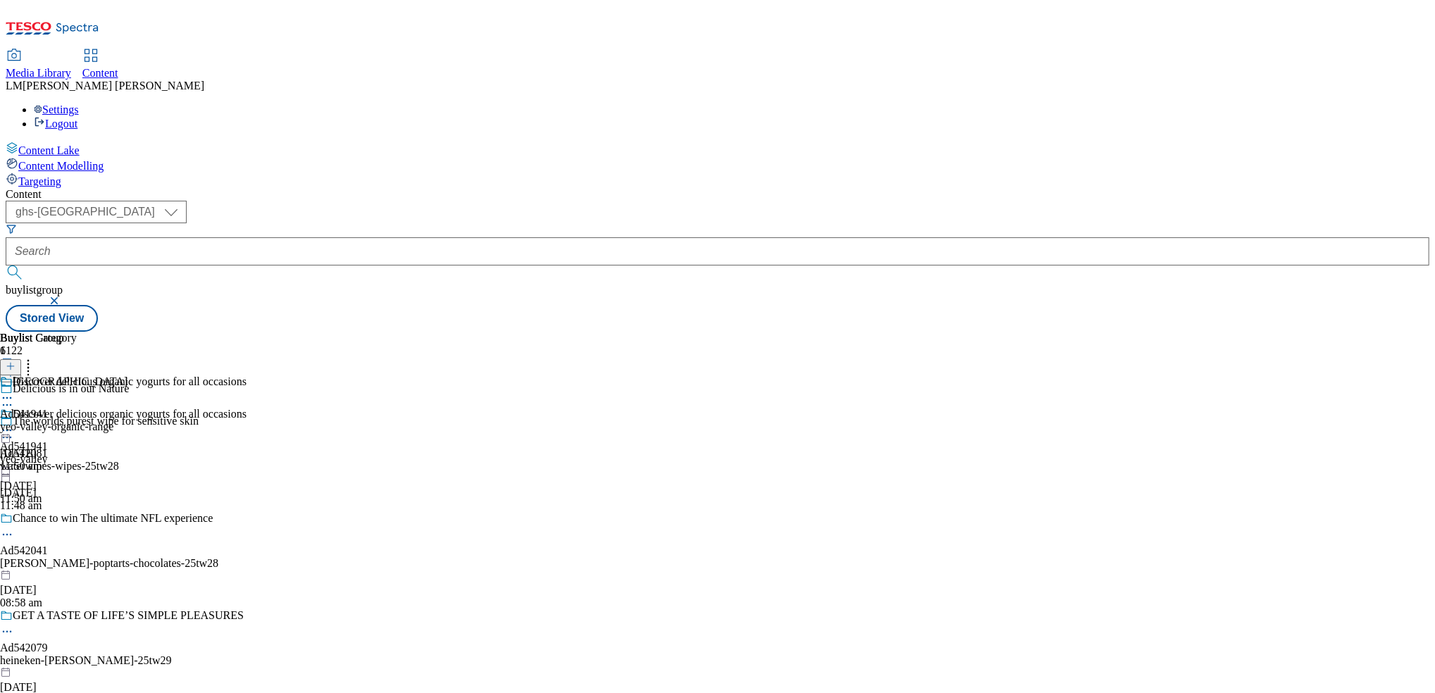
click at [5, 430] on circle at bounding box center [4, 431] width 2 height 2
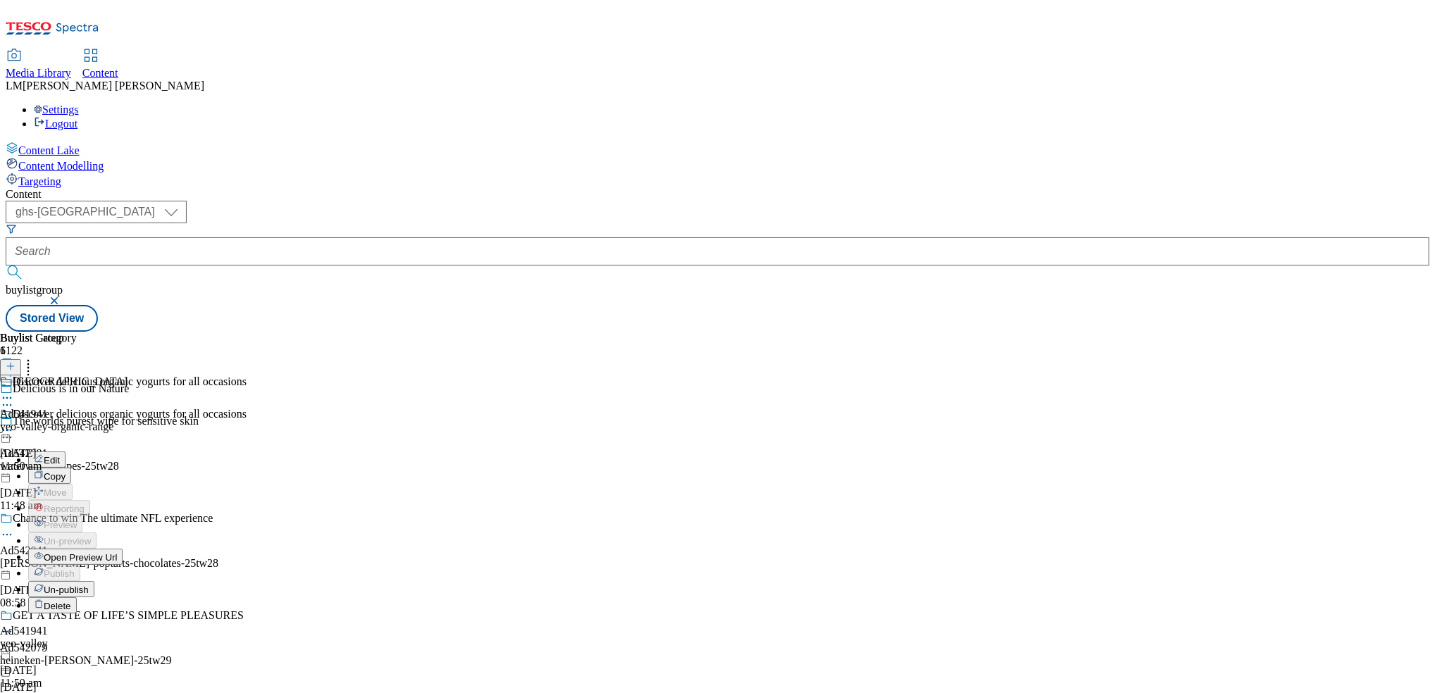
click at [117, 552] on span "Open Preview Url" at bounding box center [80, 557] width 73 height 11
